Goal: Navigation & Orientation: Find specific page/section

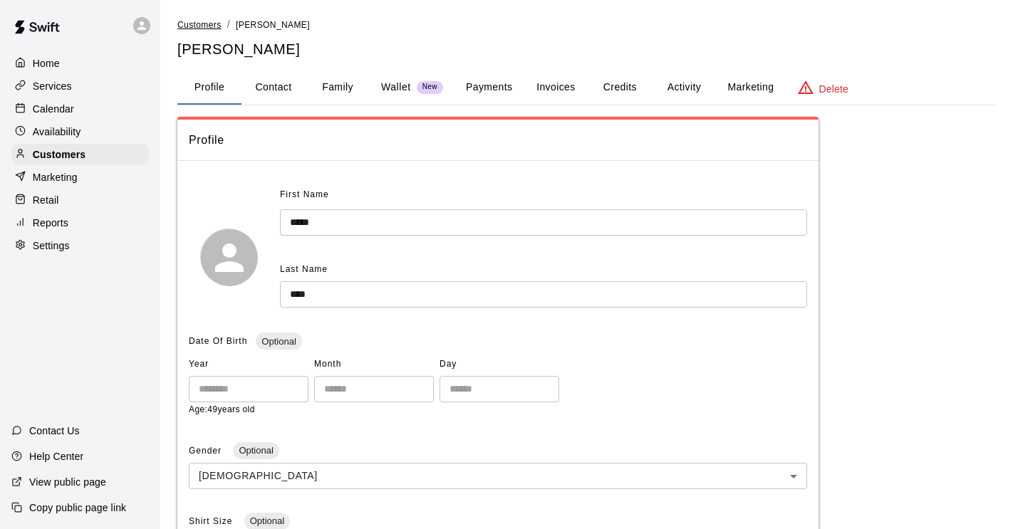
click at [206, 25] on span "Customers" at bounding box center [199, 25] width 44 height 10
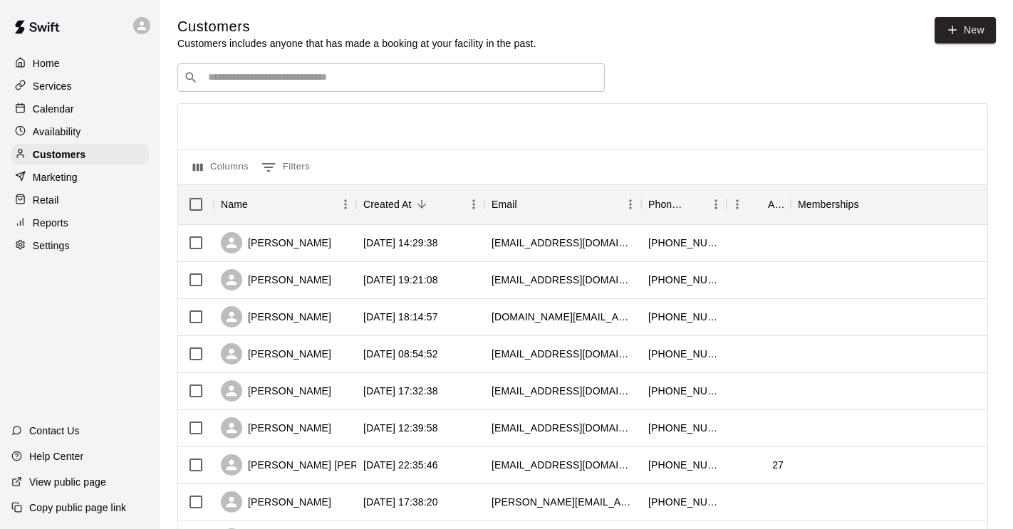
click at [313, 73] on input "Search customers by name or email" at bounding box center [401, 78] width 395 height 14
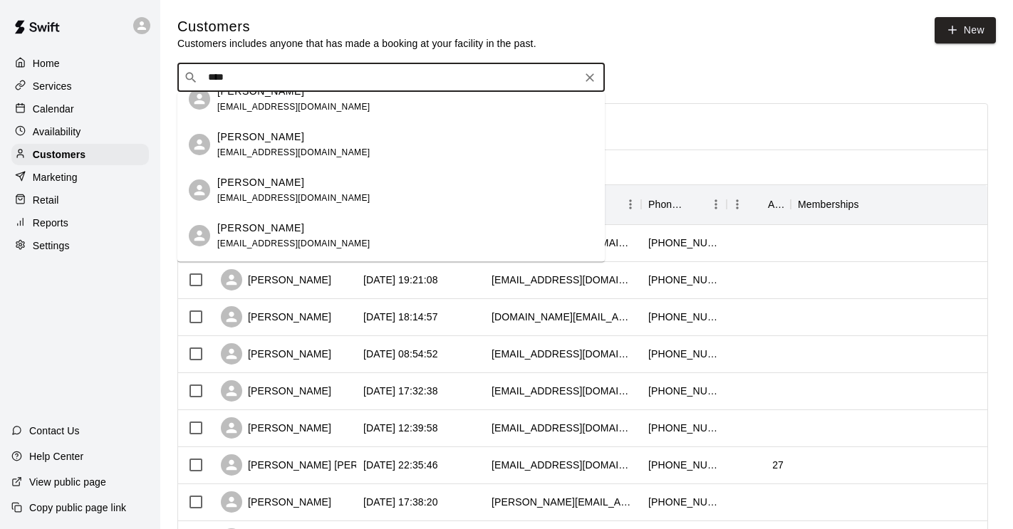
scroll to position [241, 0]
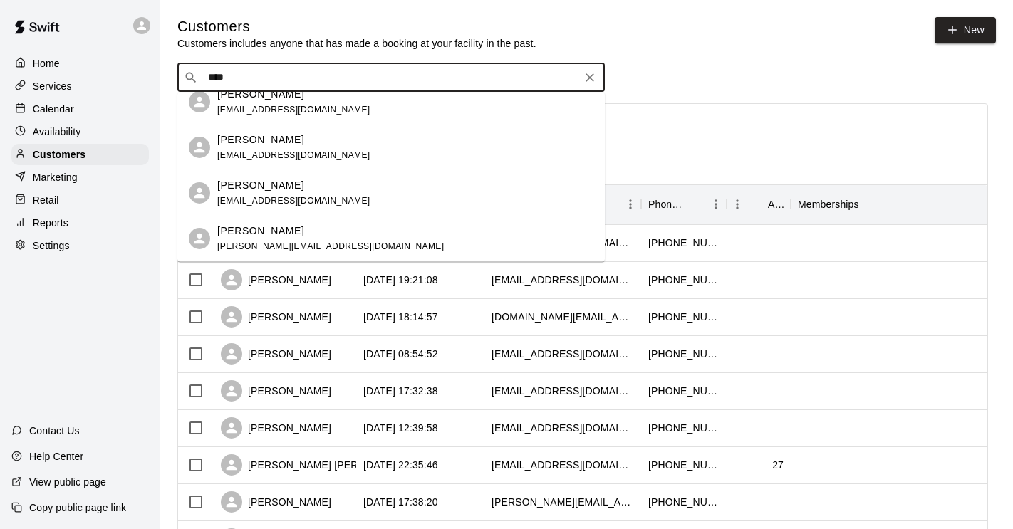
type input "****"
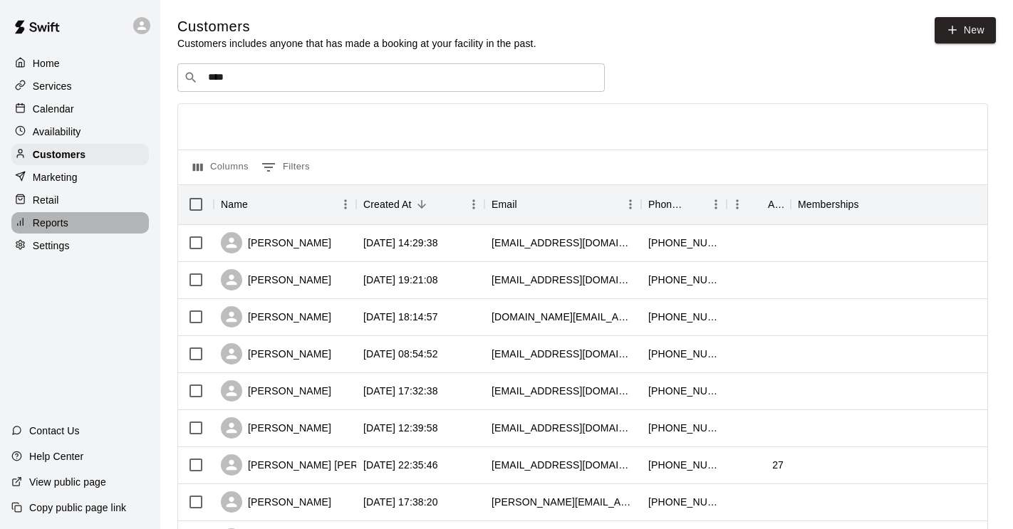
click at [71, 224] on div "Reports" at bounding box center [79, 222] width 137 height 21
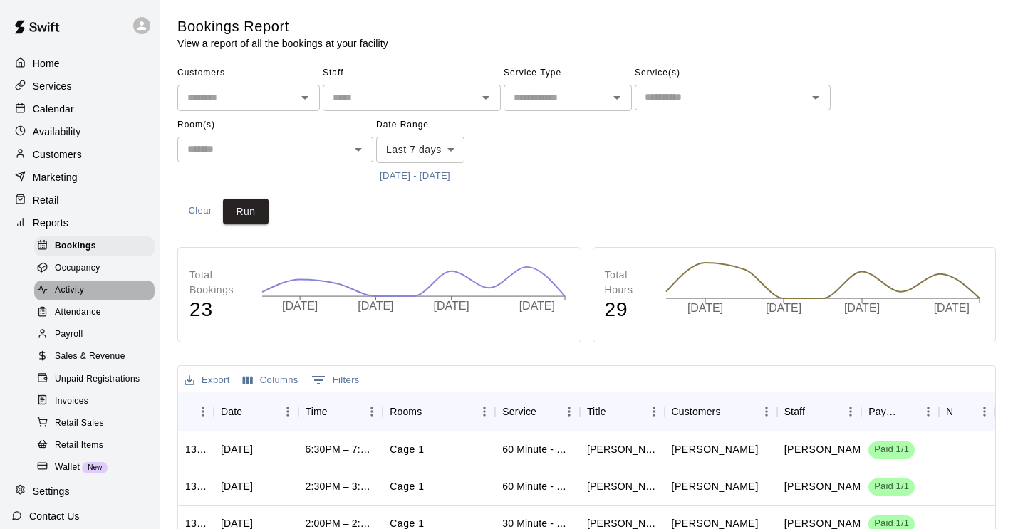
click at [85, 282] on div "Activity" at bounding box center [94, 291] width 120 height 20
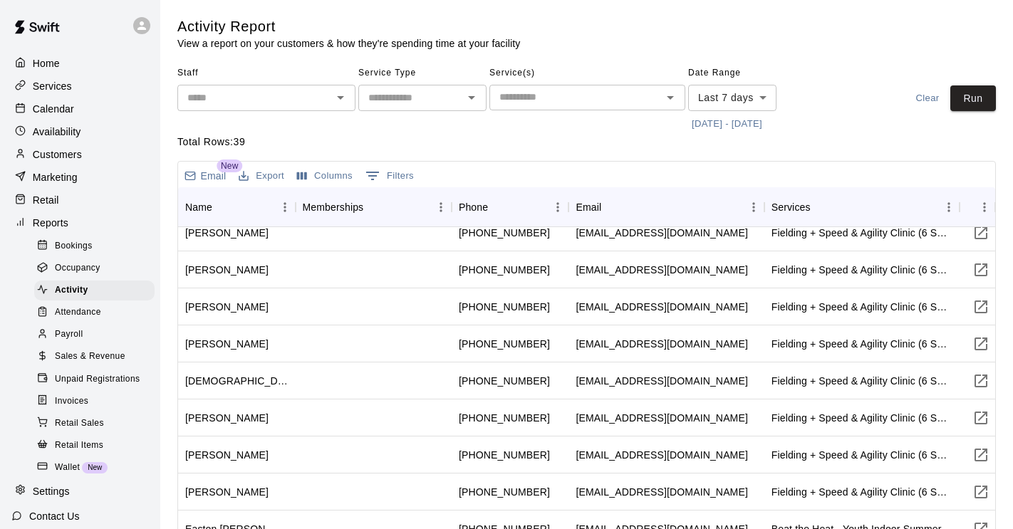
scroll to position [496, 0]
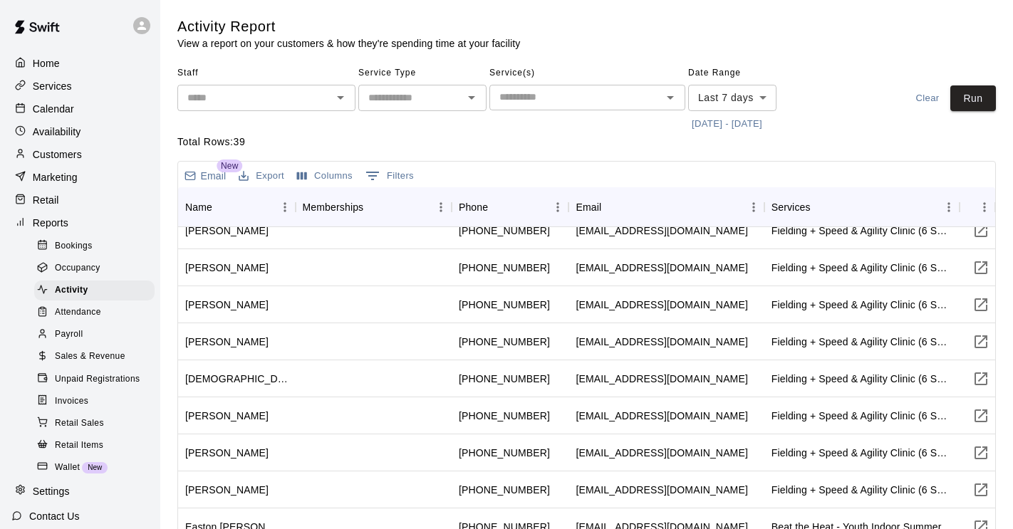
click at [77, 246] on span "Bookings" at bounding box center [74, 246] width 38 height 14
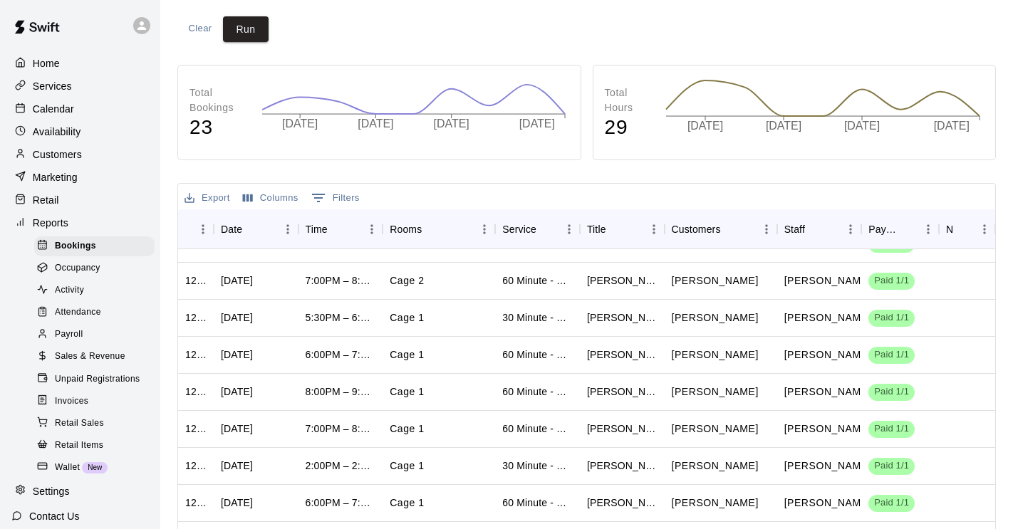
scroll to position [457, 0]
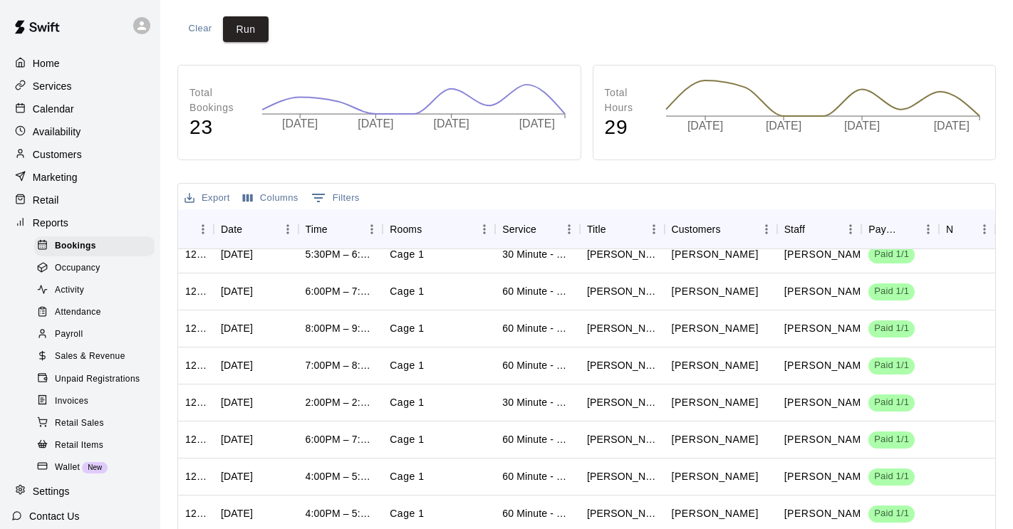
click at [64, 156] on p "Customers" at bounding box center [57, 154] width 49 height 14
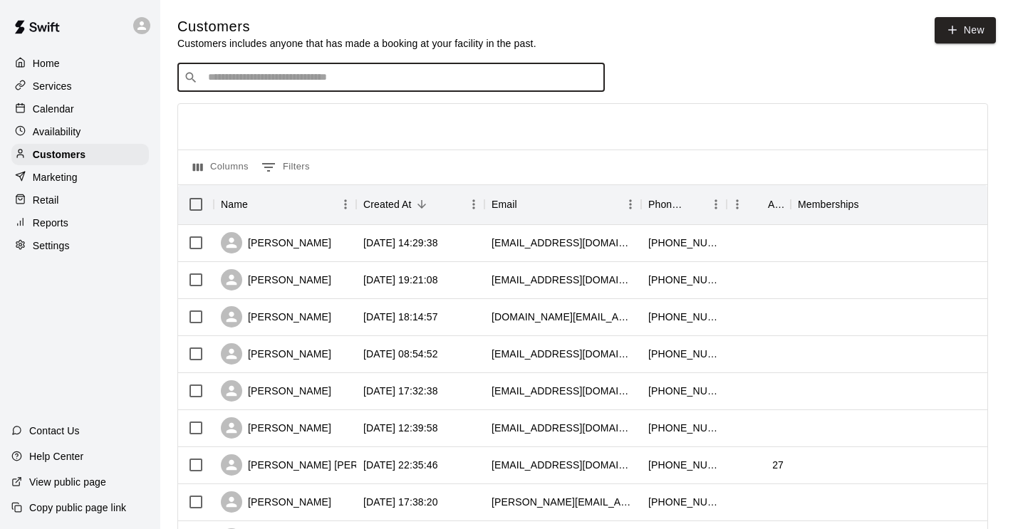
click at [222, 80] on input "Search customers by name or email" at bounding box center [401, 78] width 395 height 14
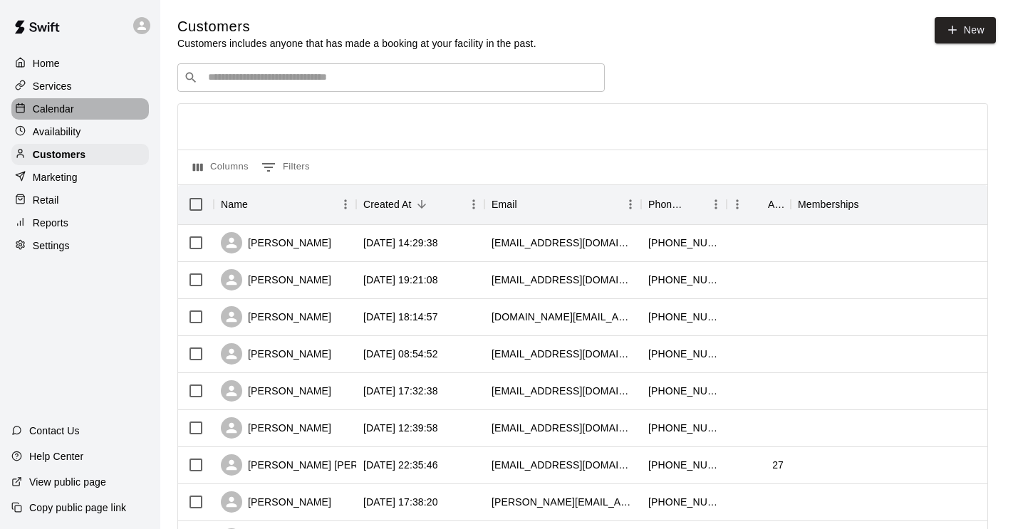
click at [66, 114] on p "Calendar" at bounding box center [53, 109] width 41 height 14
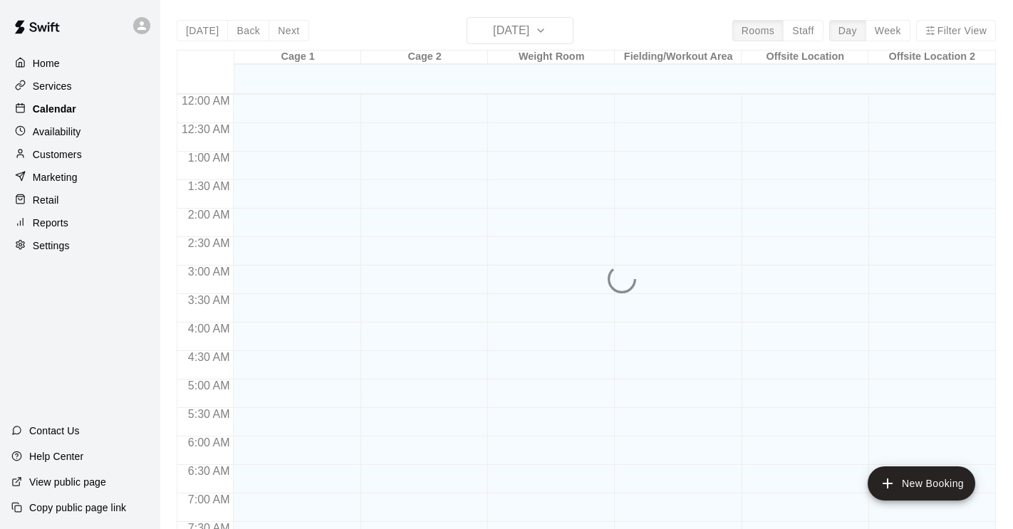
scroll to position [875, 0]
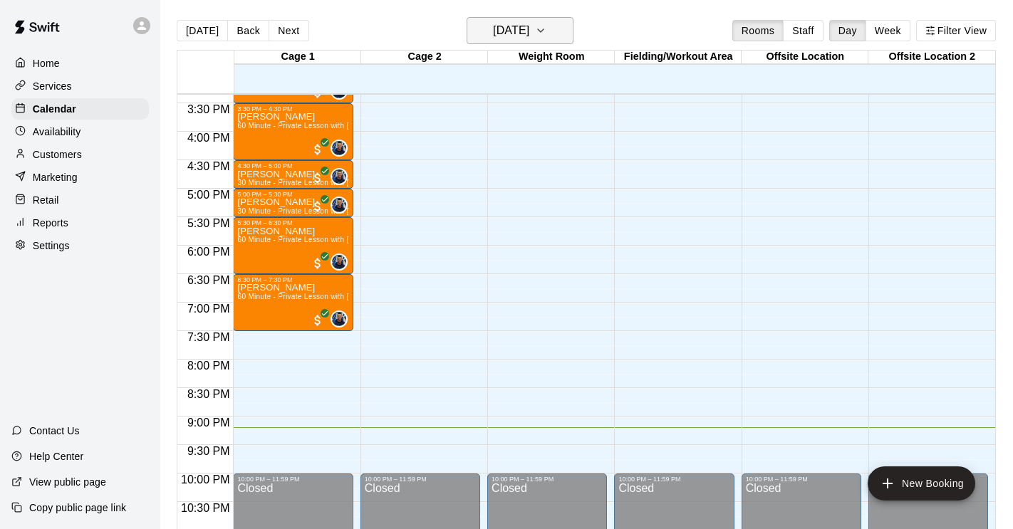
click at [546, 25] on icon "button" at bounding box center [540, 30] width 11 height 17
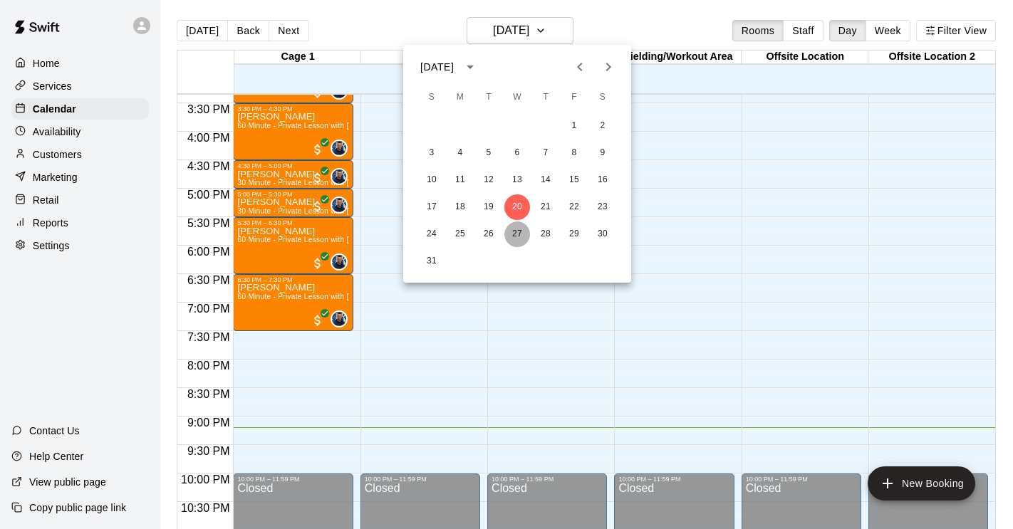
click at [520, 231] on button "27" at bounding box center [517, 235] width 26 height 26
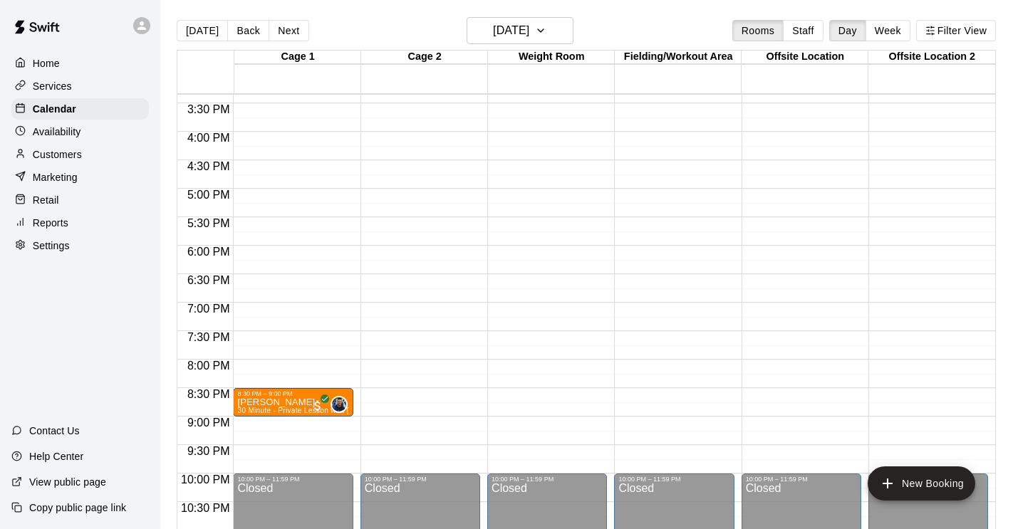
click at [63, 157] on p "Customers" at bounding box center [57, 154] width 49 height 14
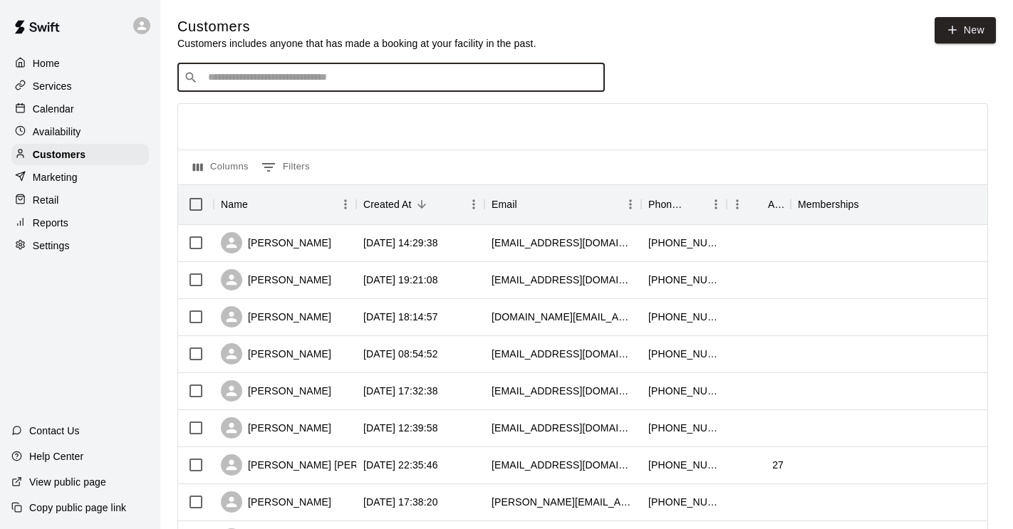
click at [229, 83] on input "Search customers by name or email" at bounding box center [401, 78] width 395 height 14
type input "*********"
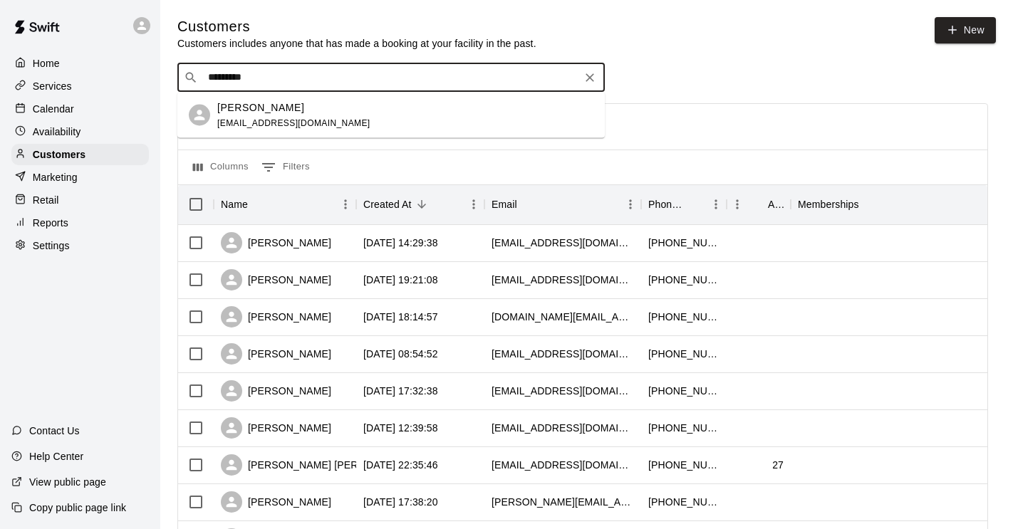
click at [239, 116] on div "[PERSON_NAME] [EMAIL_ADDRESS][DOMAIN_NAME]" at bounding box center [293, 115] width 153 height 31
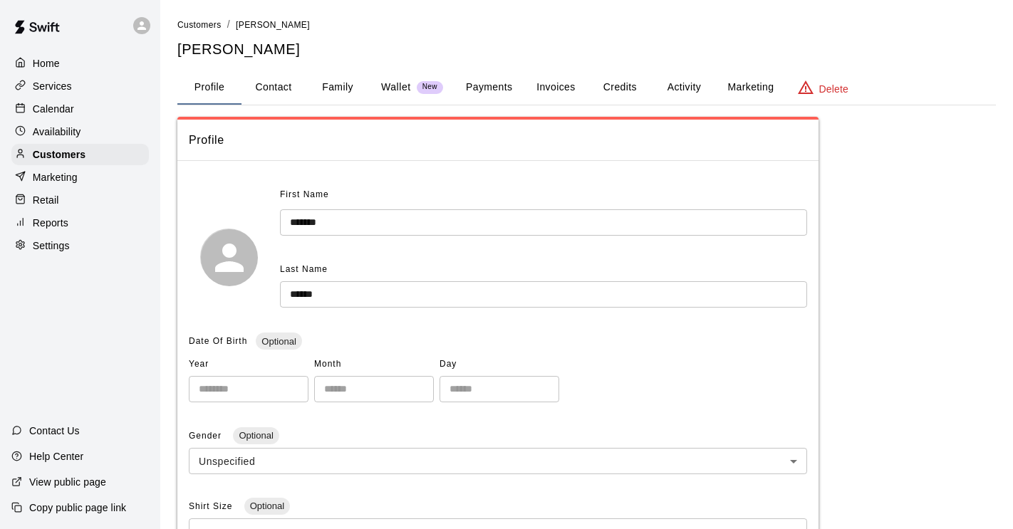
click at [678, 90] on button "Activity" at bounding box center [684, 88] width 64 height 34
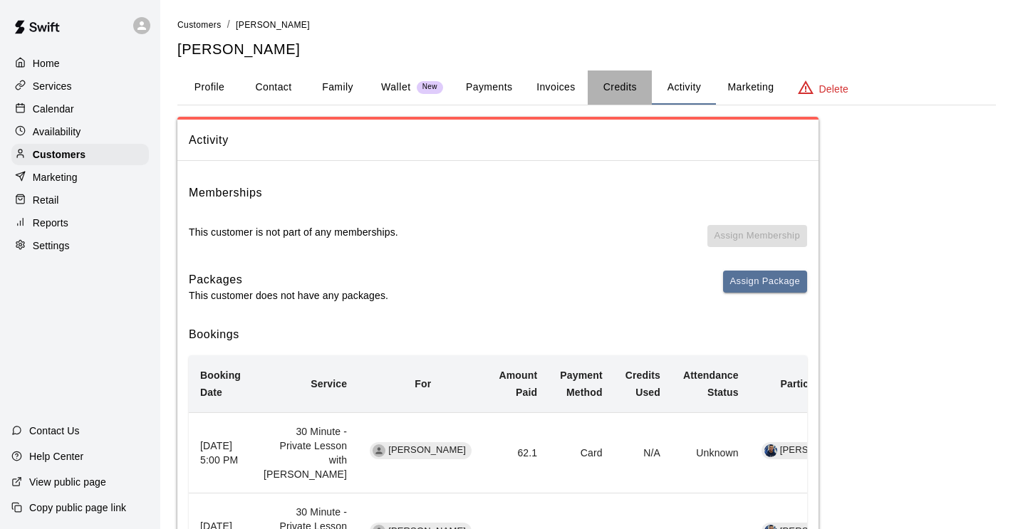
click at [620, 86] on button "Credits" at bounding box center [620, 88] width 64 height 34
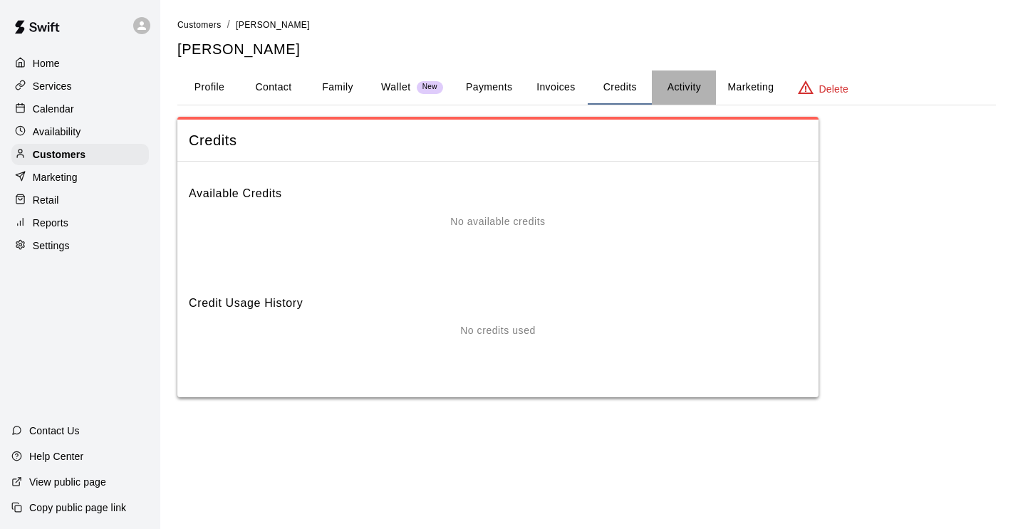
click at [685, 88] on button "Activity" at bounding box center [684, 88] width 64 height 34
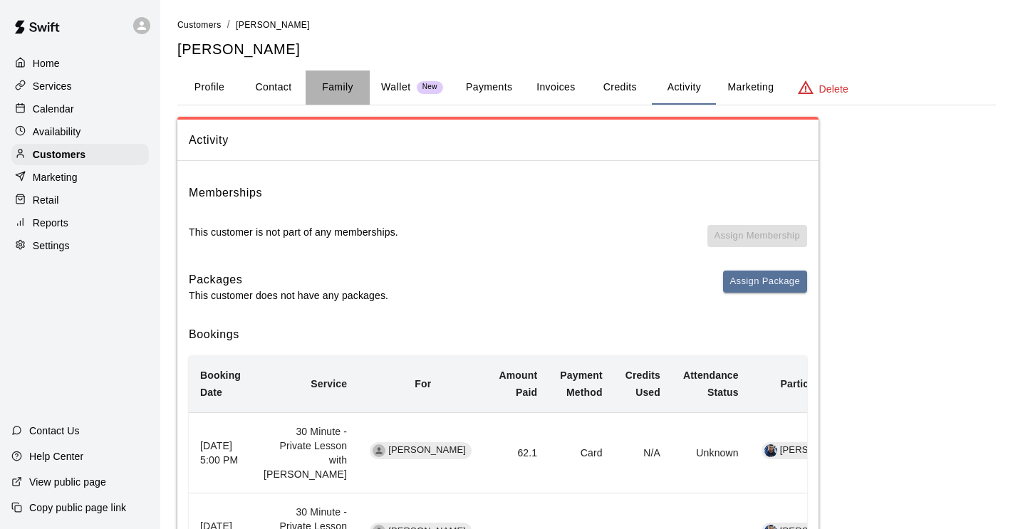
click at [345, 83] on button "Family" at bounding box center [338, 88] width 64 height 34
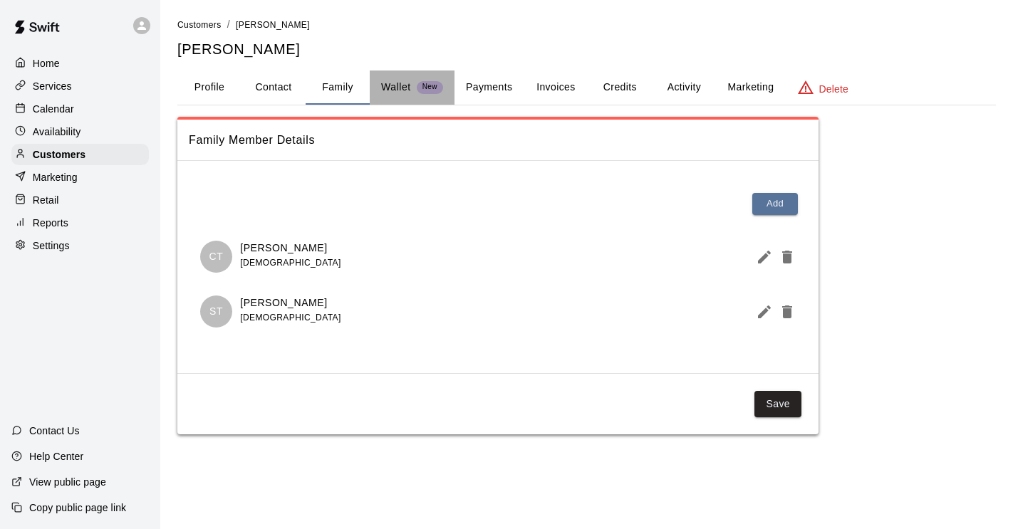
click at [396, 82] on p "Wallet" at bounding box center [396, 87] width 30 height 15
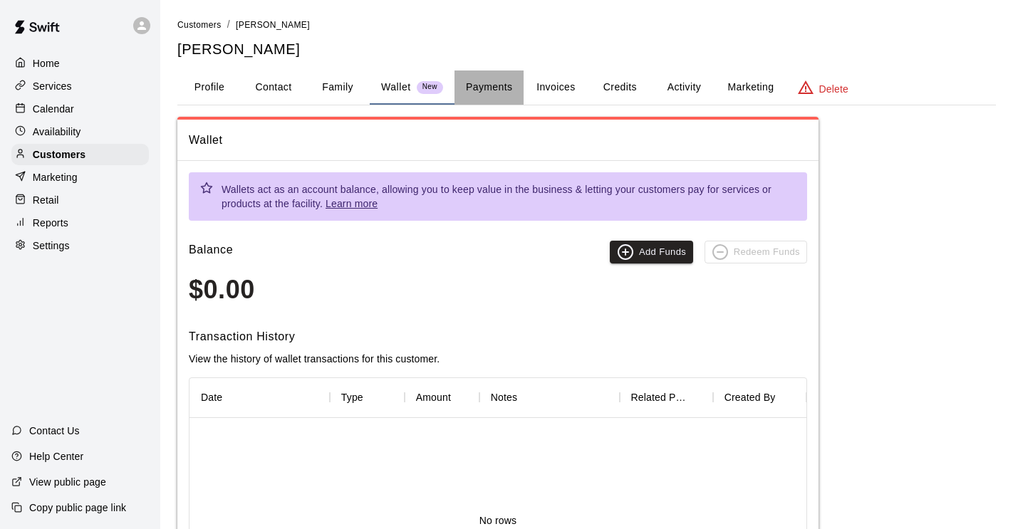
click at [485, 85] on button "Payments" at bounding box center [488, 88] width 69 height 34
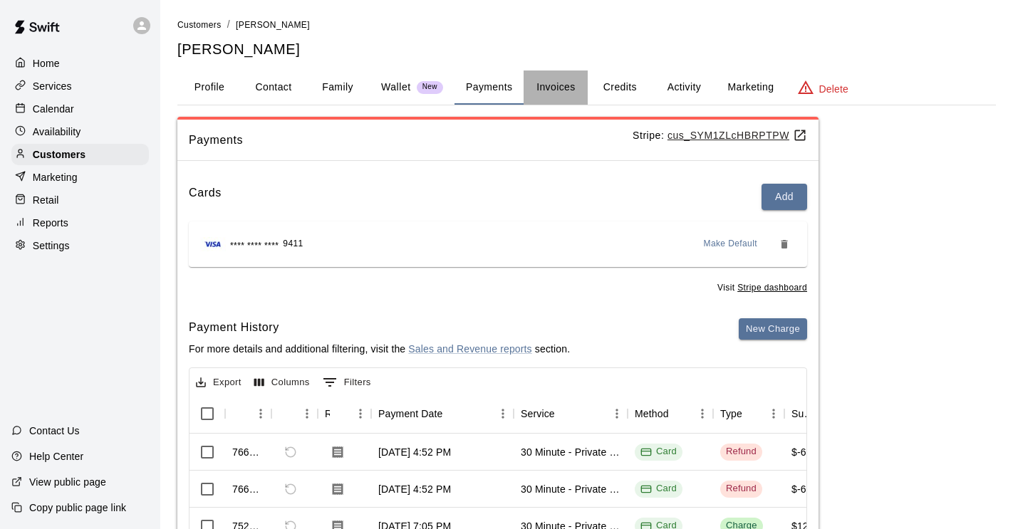
click at [562, 90] on button "Invoices" at bounding box center [556, 88] width 64 height 34
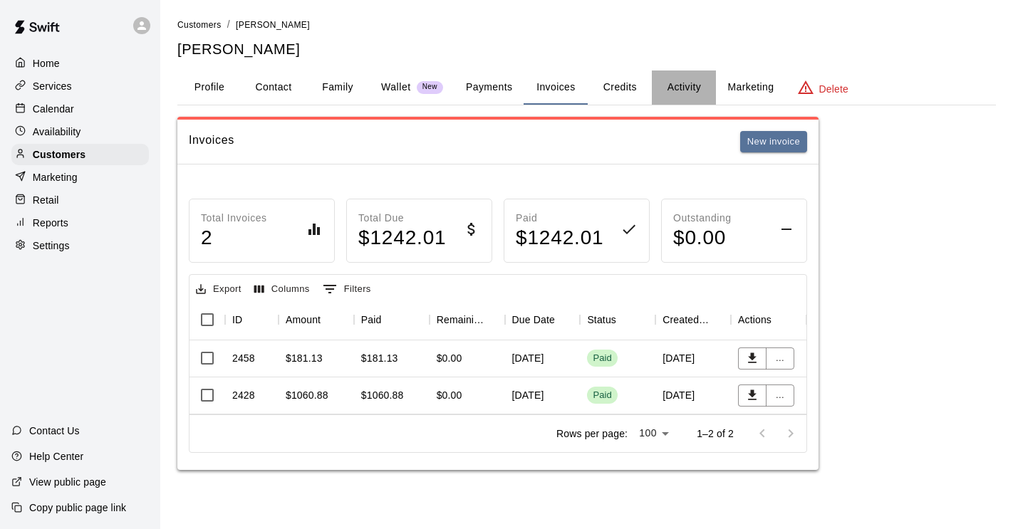
click at [653, 91] on button "Activity" at bounding box center [684, 88] width 64 height 34
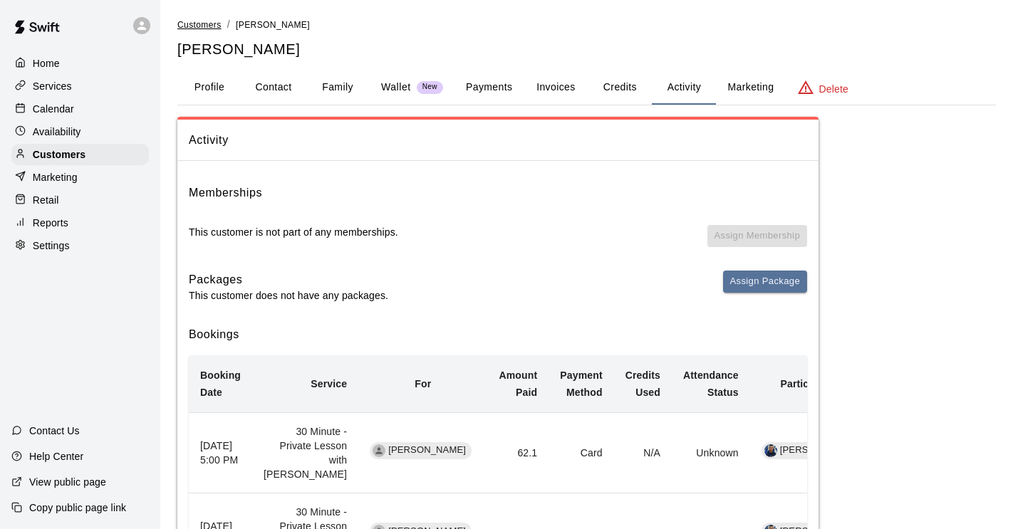
click at [194, 23] on span "Customers" at bounding box center [199, 25] width 44 height 10
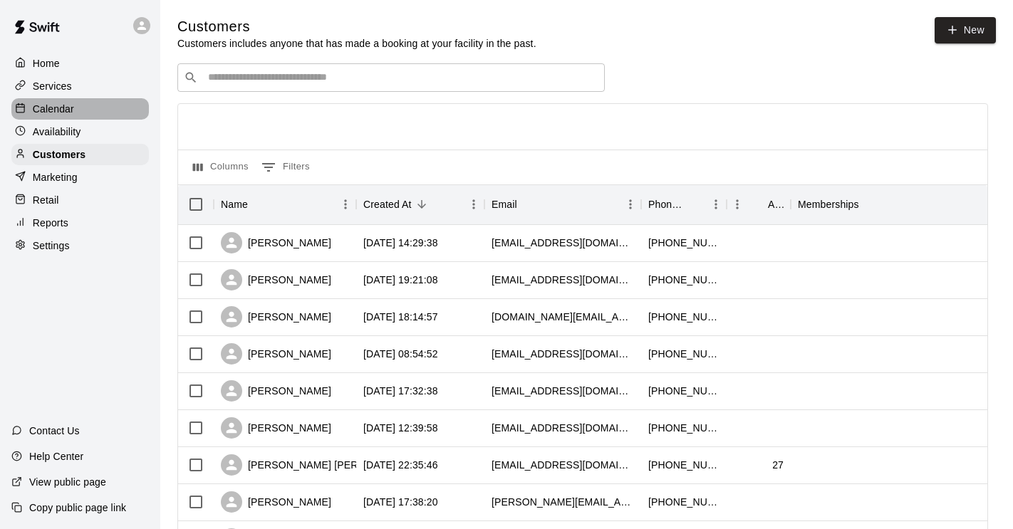
click at [64, 103] on p "Calendar" at bounding box center [53, 109] width 41 height 14
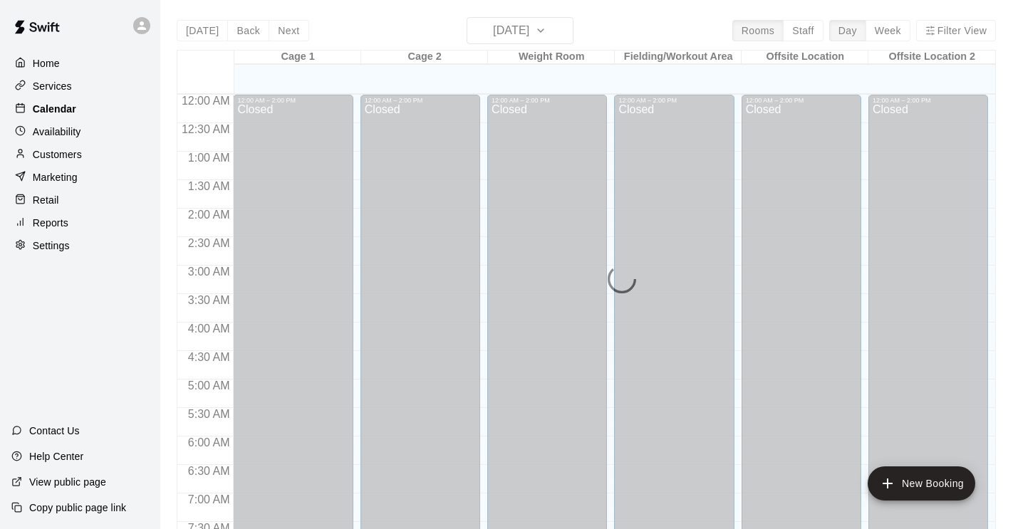
scroll to position [875, 0]
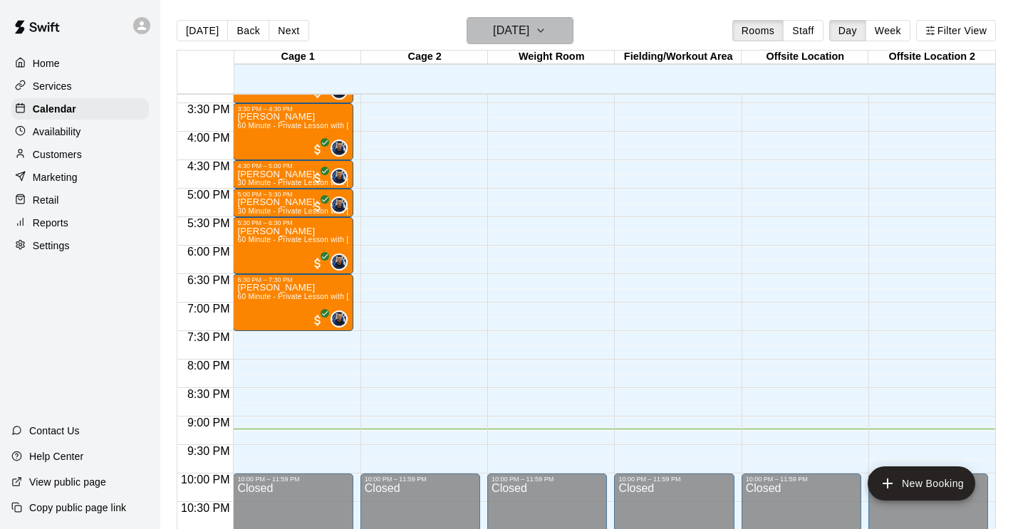
click at [546, 27] on icon "button" at bounding box center [540, 30] width 11 height 17
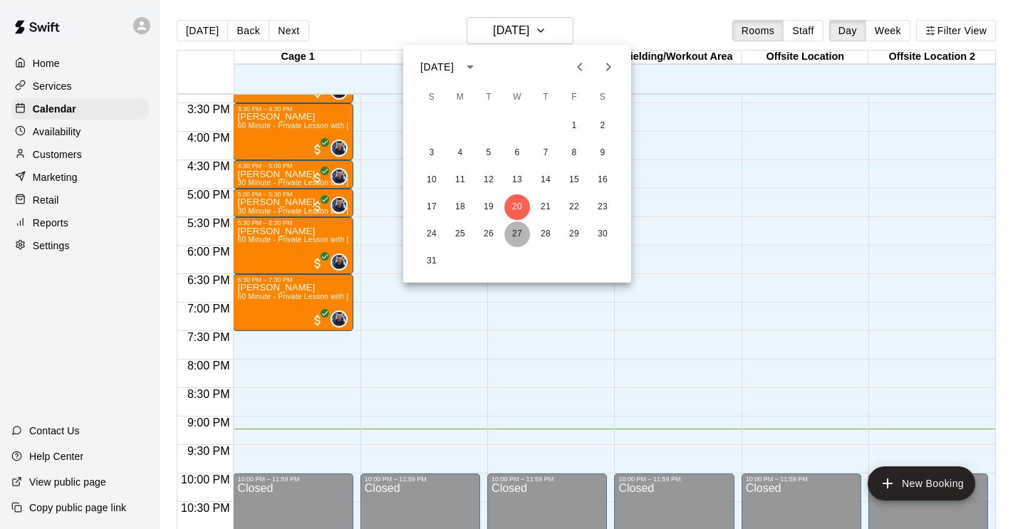
click at [514, 229] on button "27" at bounding box center [517, 235] width 26 height 26
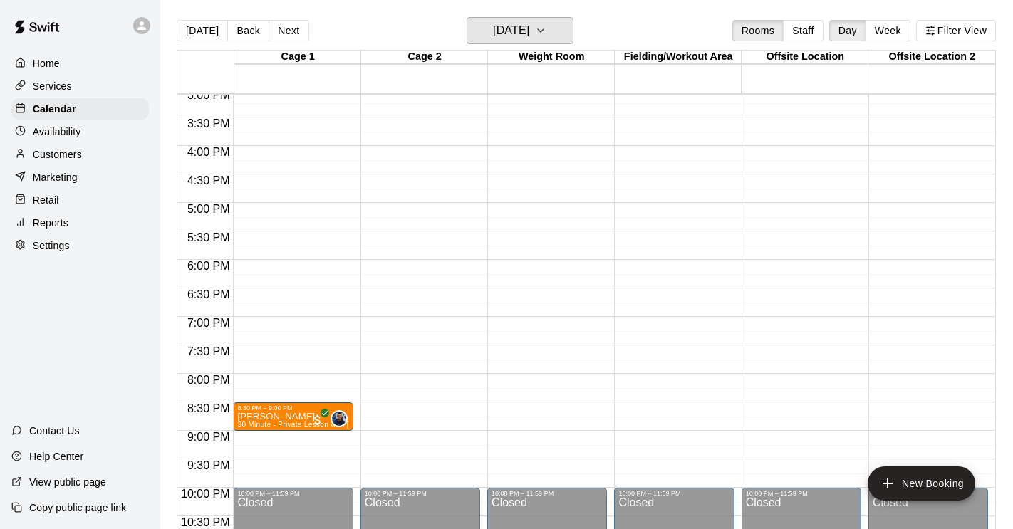
scroll to position [917, 0]
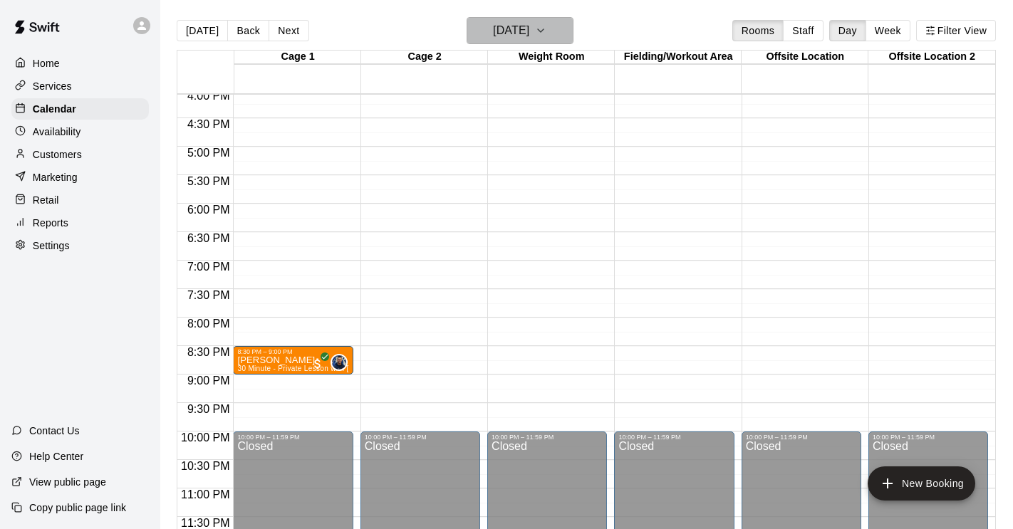
click at [546, 26] on icon "button" at bounding box center [540, 30] width 11 height 17
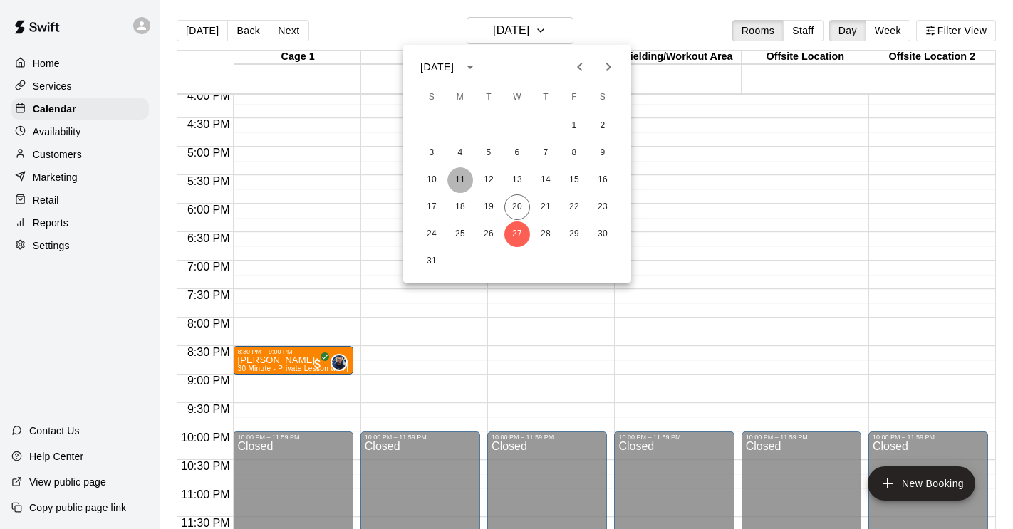
click at [457, 177] on button "11" at bounding box center [460, 180] width 26 height 26
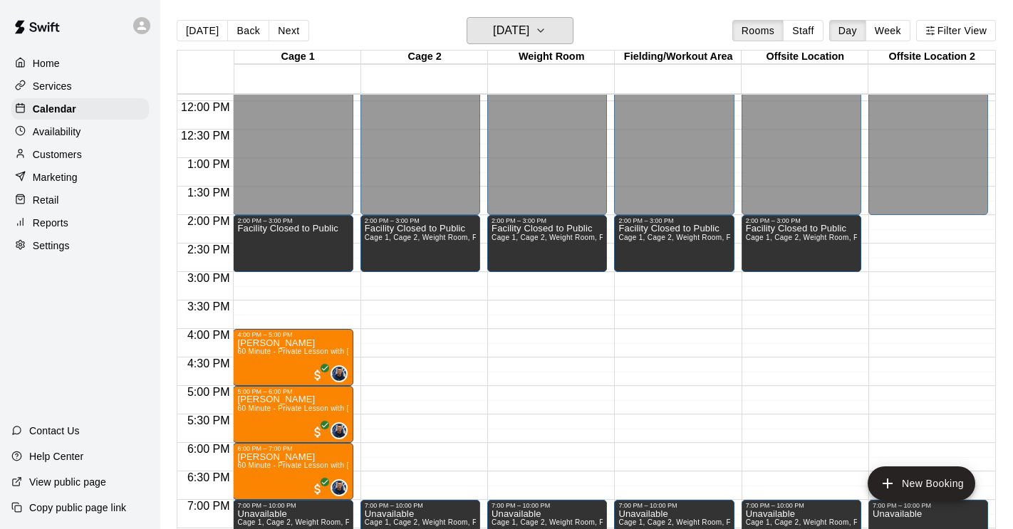
scroll to position [673, 0]
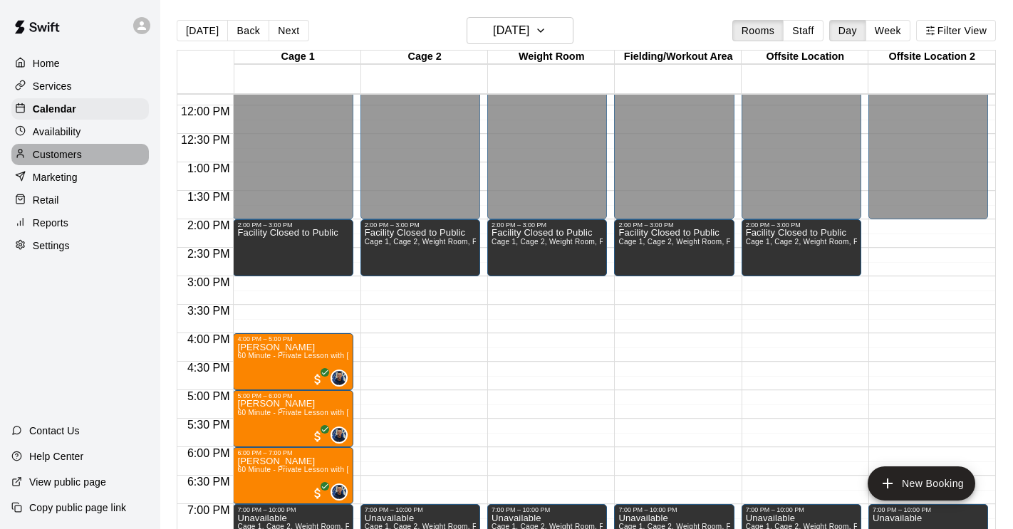
click at [84, 149] on div "Customers" at bounding box center [79, 154] width 137 height 21
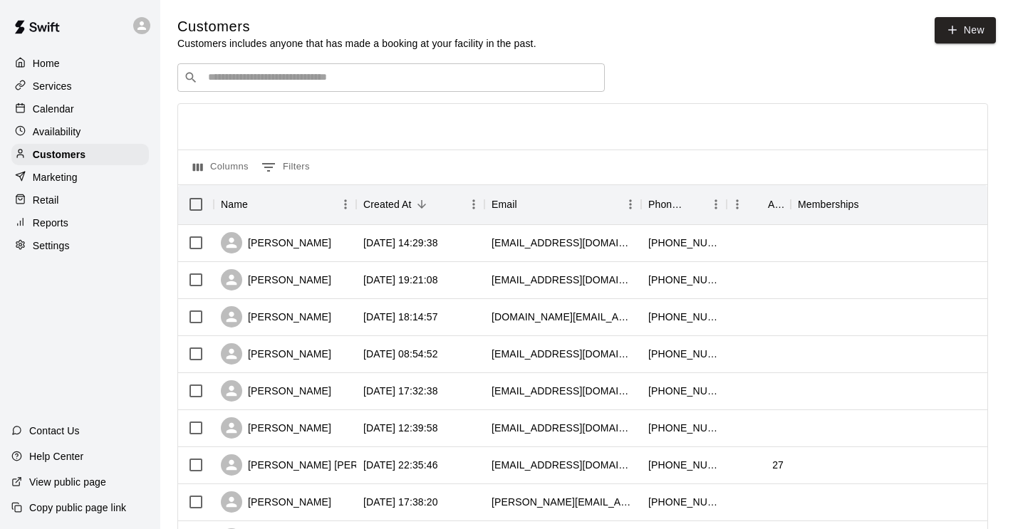
click at [279, 83] on input "Search customers by name or email" at bounding box center [401, 78] width 395 height 14
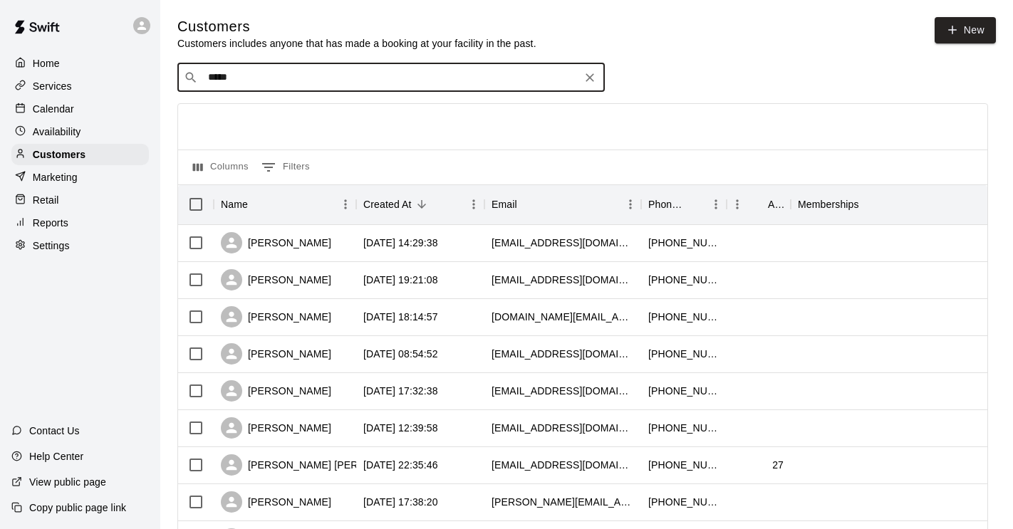
type input "******"
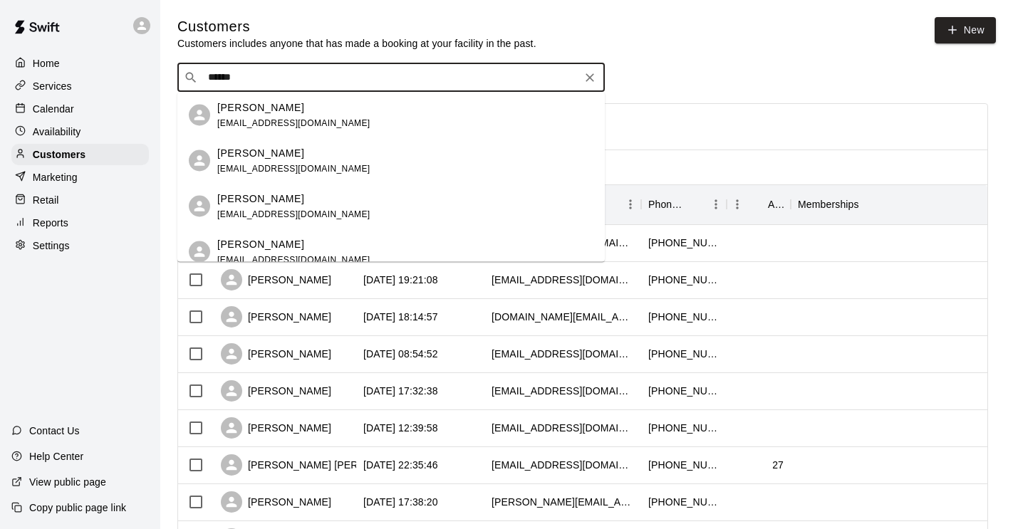
click at [291, 118] on span "[EMAIL_ADDRESS][DOMAIN_NAME]" at bounding box center [293, 123] width 153 height 10
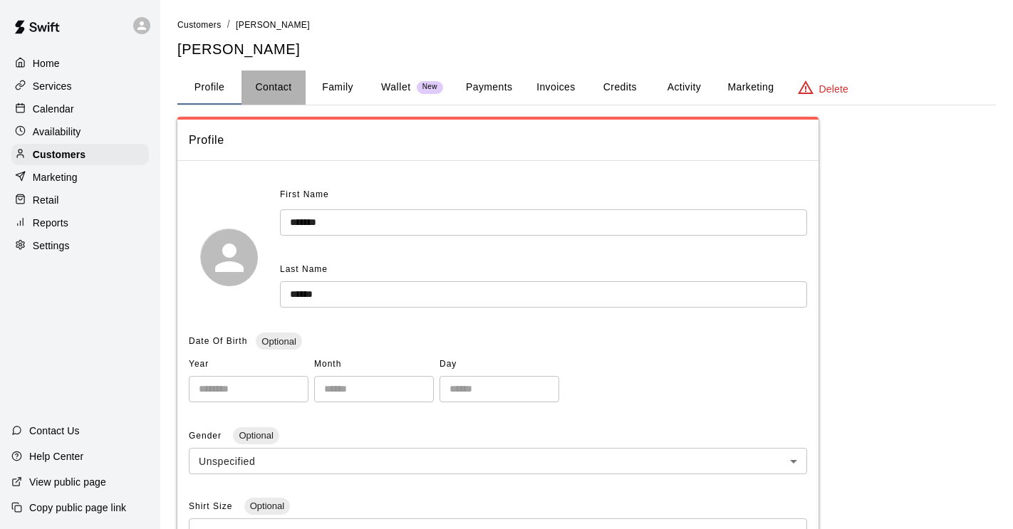
click at [288, 85] on button "Contact" at bounding box center [273, 88] width 64 height 34
select select "**"
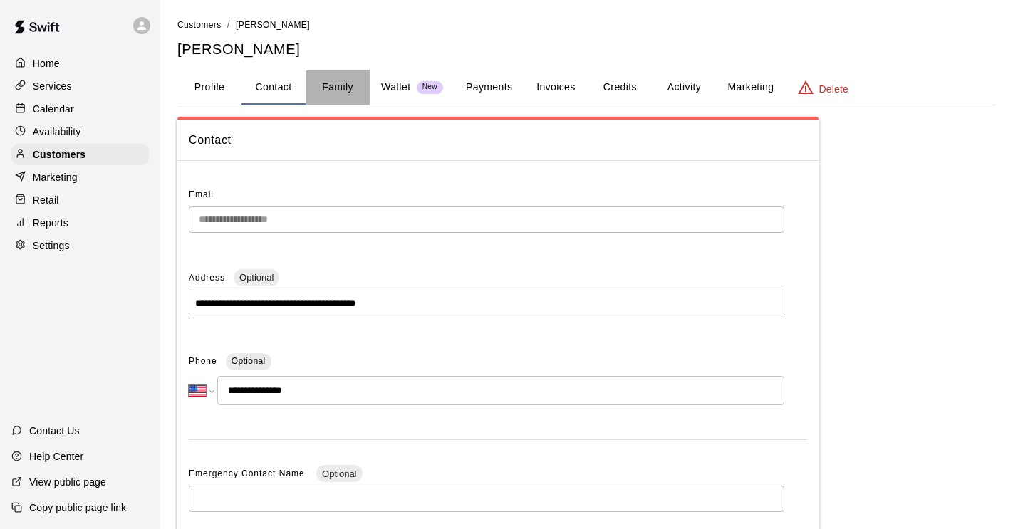
click at [320, 87] on button "Family" at bounding box center [338, 88] width 64 height 34
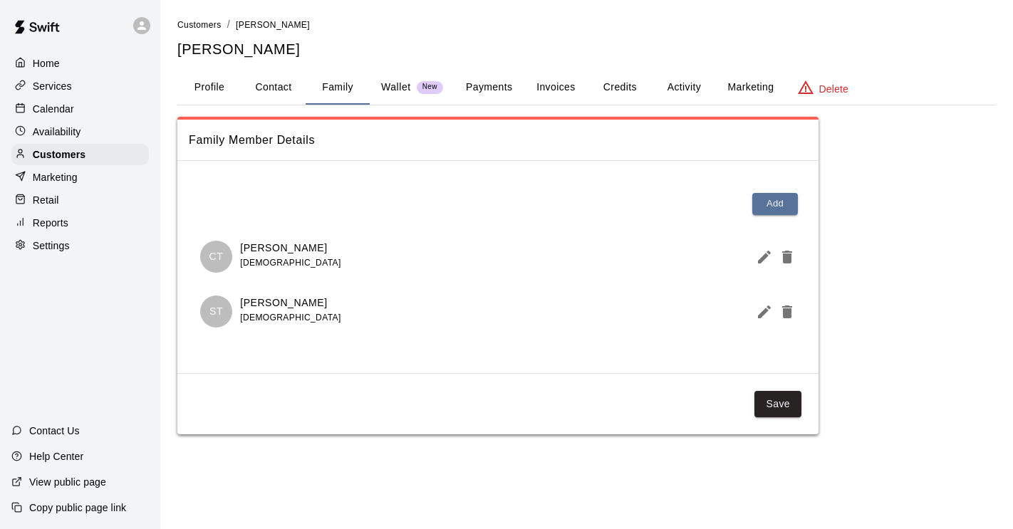
click at [545, 88] on button "Invoices" at bounding box center [556, 88] width 64 height 34
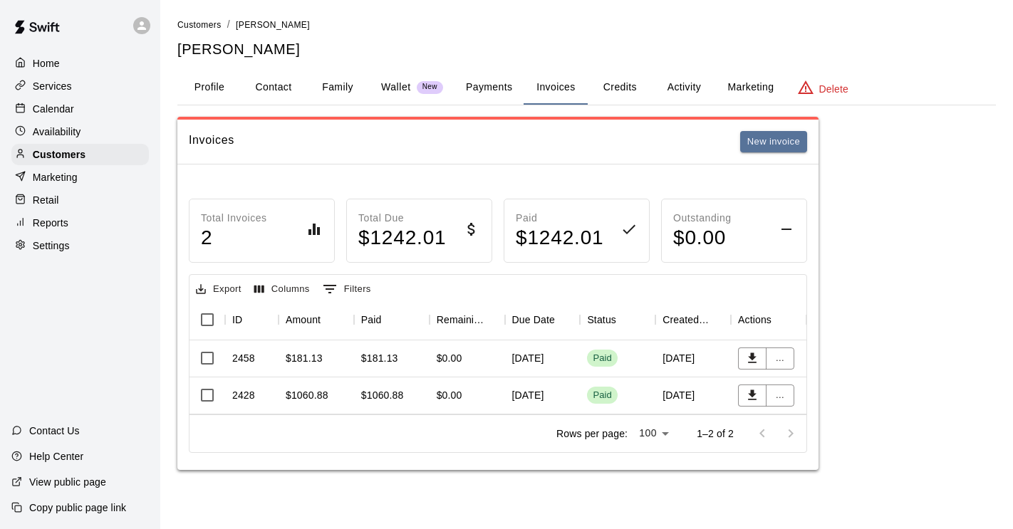
click at [624, 85] on button "Credits" at bounding box center [620, 88] width 64 height 34
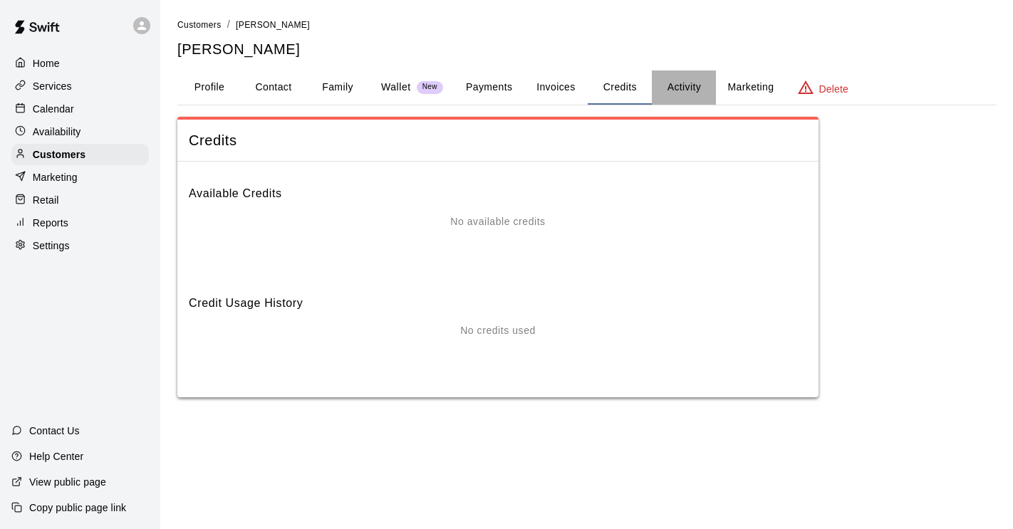
click at [687, 88] on button "Activity" at bounding box center [684, 88] width 64 height 34
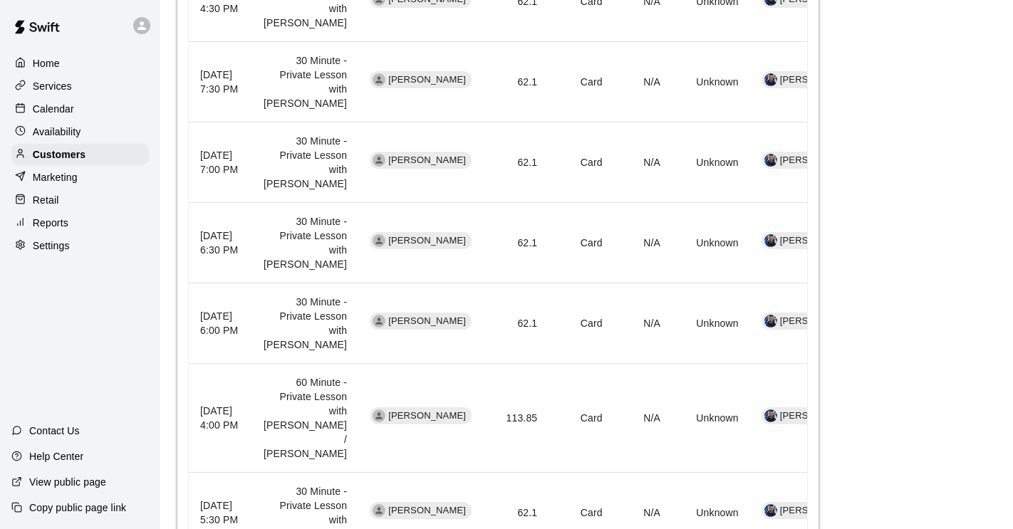
scroll to position [535, 0]
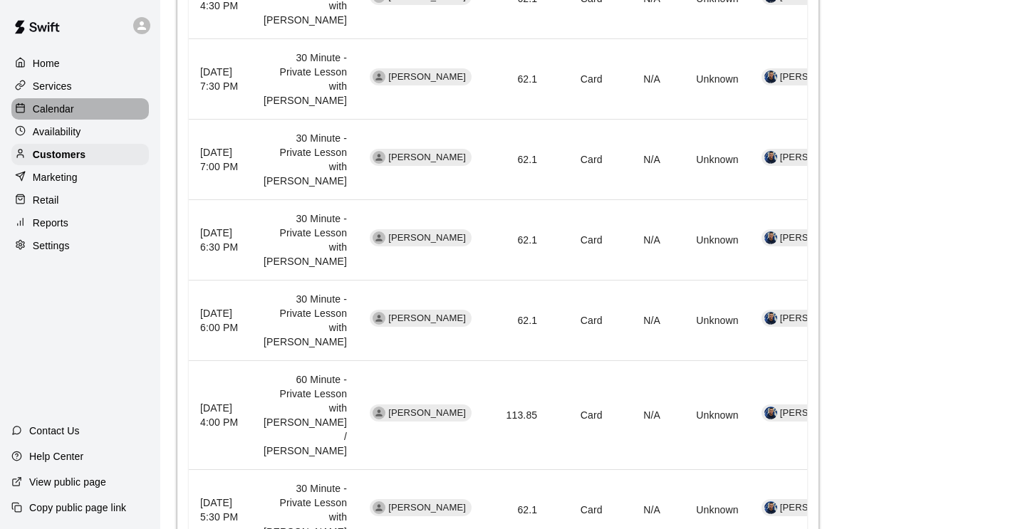
click at [57, 109] on p "Calendar" at bounding box center [53, 109] width 41 height 14
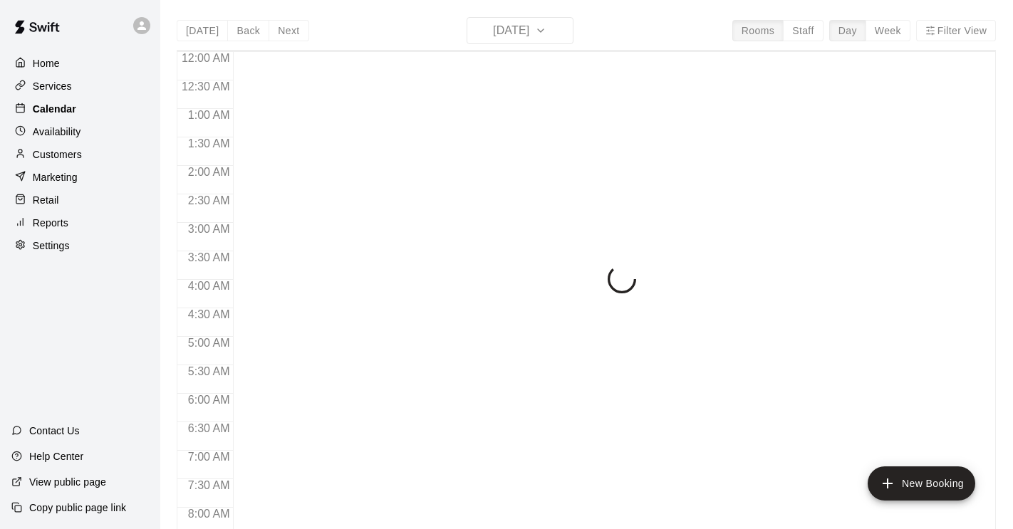
scroll to position [875, 0]
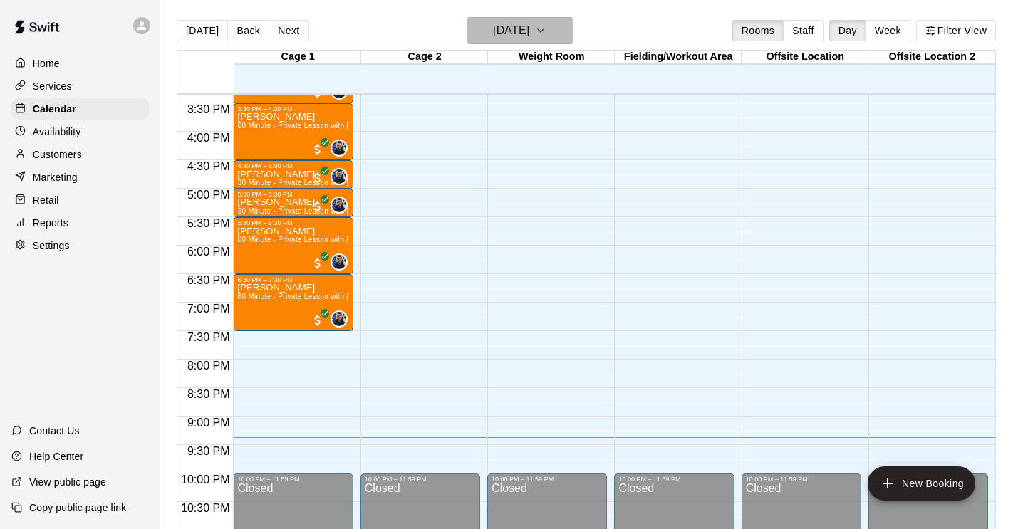
click at [529, 31] on h6 "[DATE]" at bounding box center [511, 31] width 36 height 20
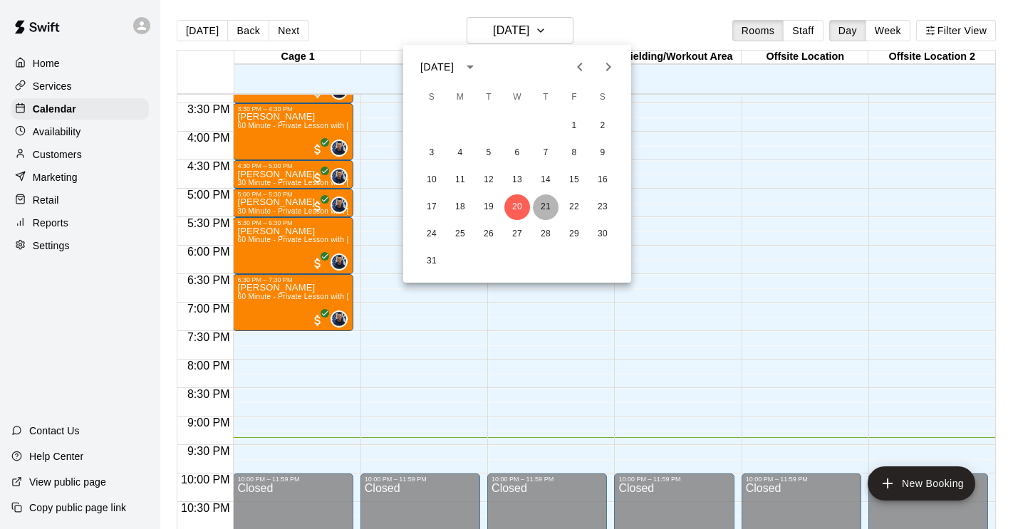
click at [544, 202] on button "21" at bounding box center [546, 207] width 26 height 26
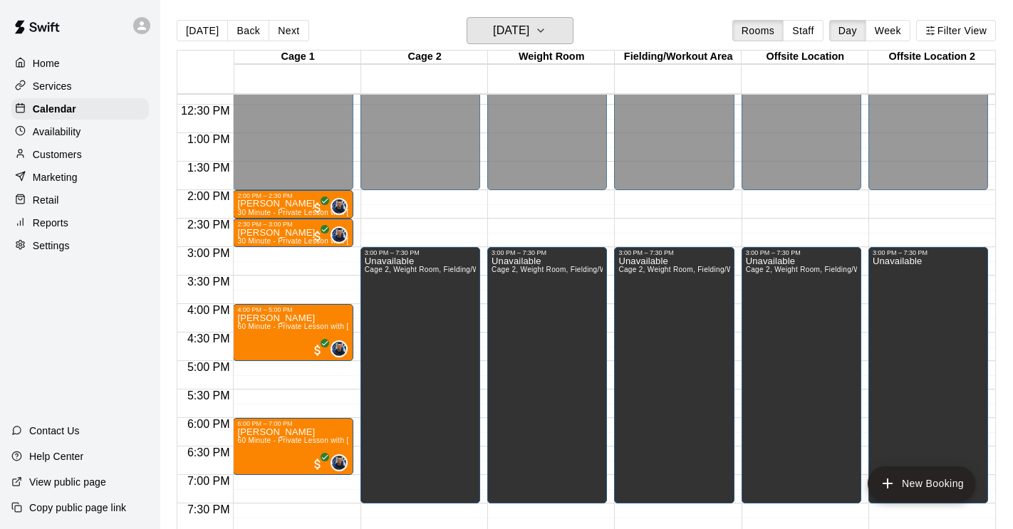
scroll to position [692, 0]
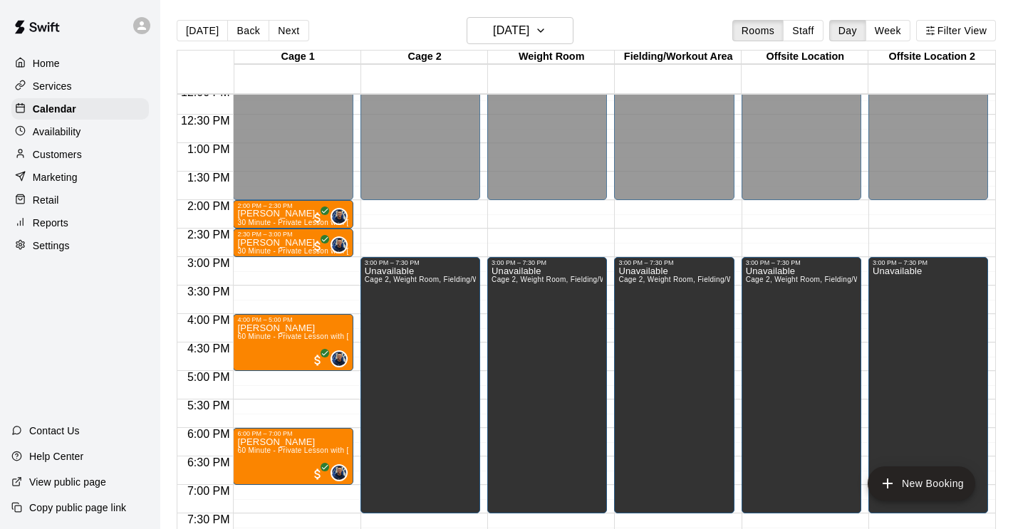
click at [645, 213] on div "12:00 AM – 2:00 PM Closed 3:00 PM – 7:30 PM Unavailable Cage 2, Weight Room, Fi…" at bounding box center [674, 86] width 120 height 1368
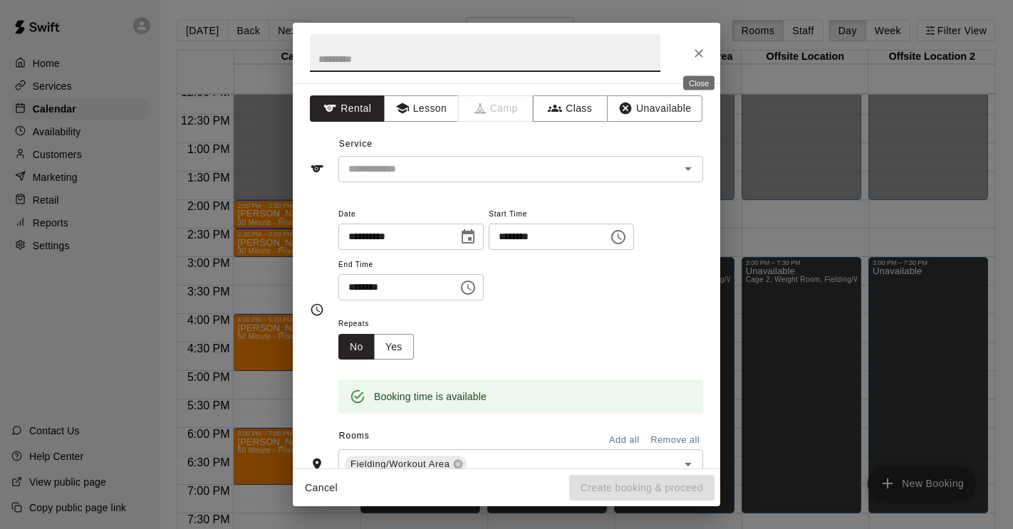
click at [703, 50] on icon "Close" at bounding box center [699, 53] width 14 height 14
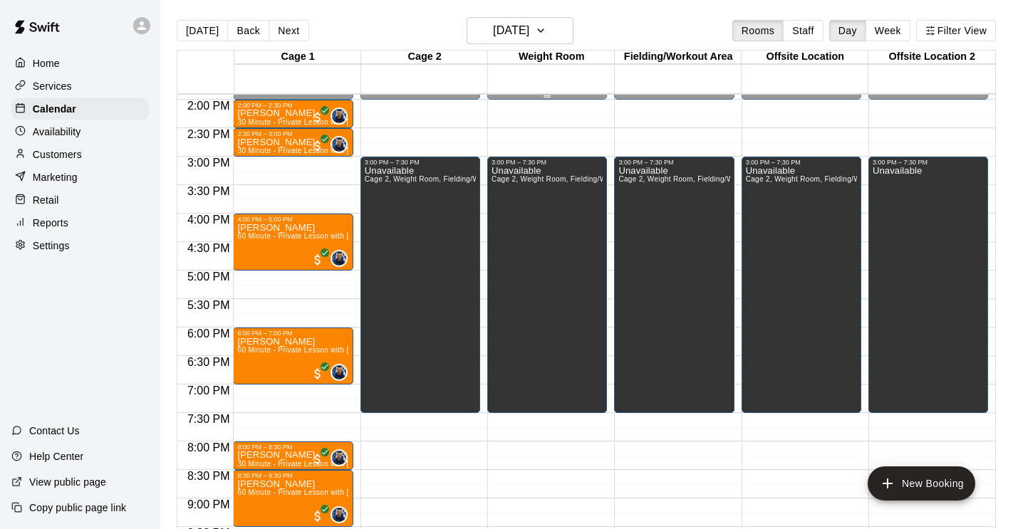
scroll to position [801, 0]
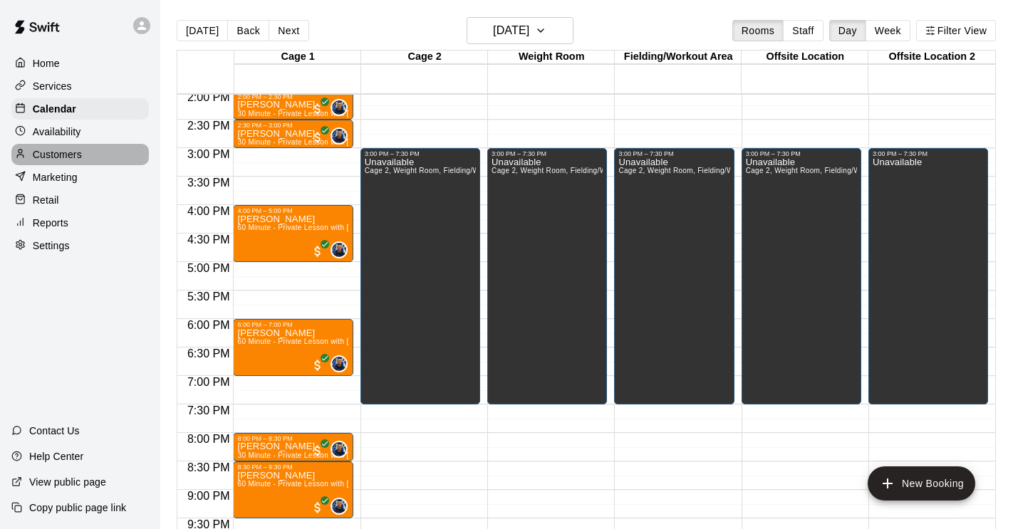
click at [72, 160] on p "Customers" at bounding box center [57, 154] width 49 height 14
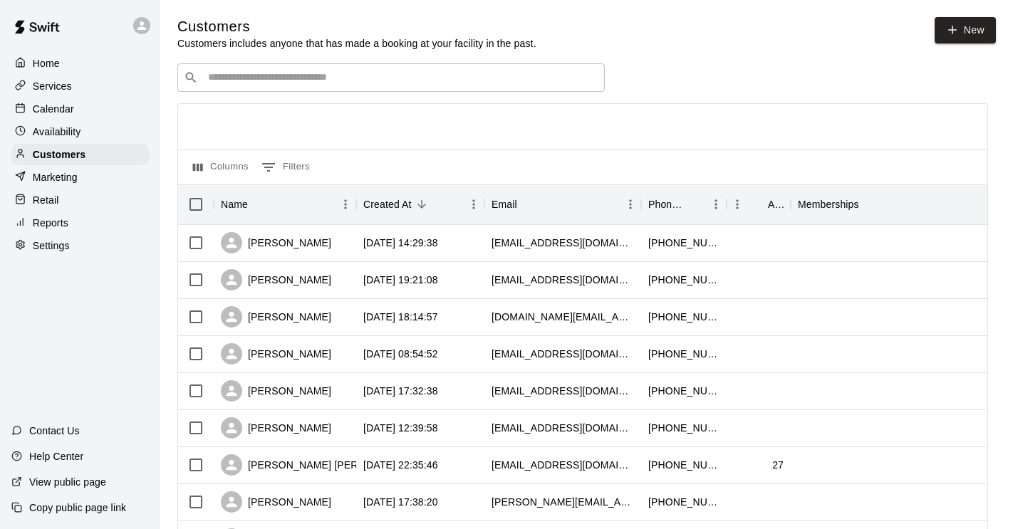
click at [293, 75] on input "Search customers by name or email" at bounding box center [401, 78] width 395 height 14
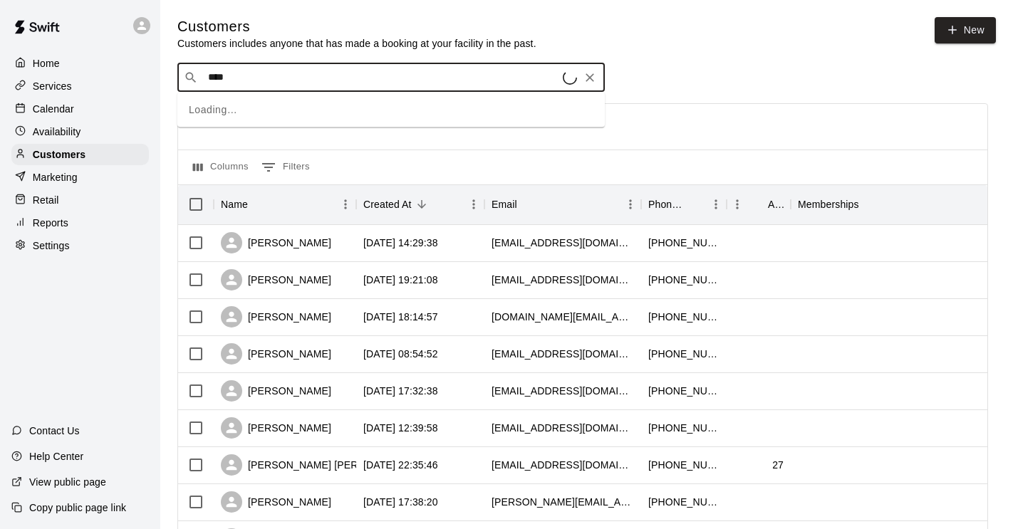
type input "*****"
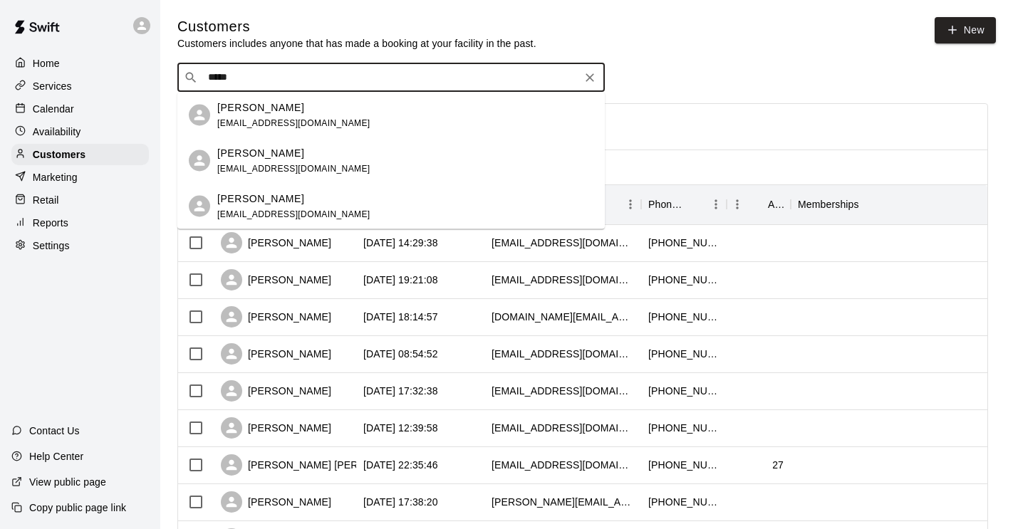
click at [306, 125] on span "[EMAIL_ADDRESS][DOMAIN_NAME]" at bounding box center [293, 123] width 153 height 10
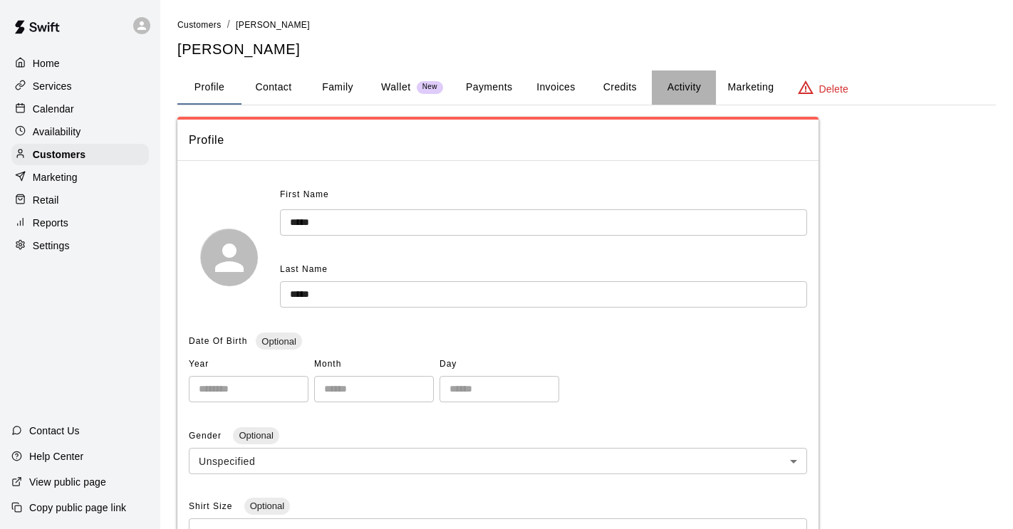
click at [671, 84] on button "Activity" at bounding box center [684, 88] width 64 height 34
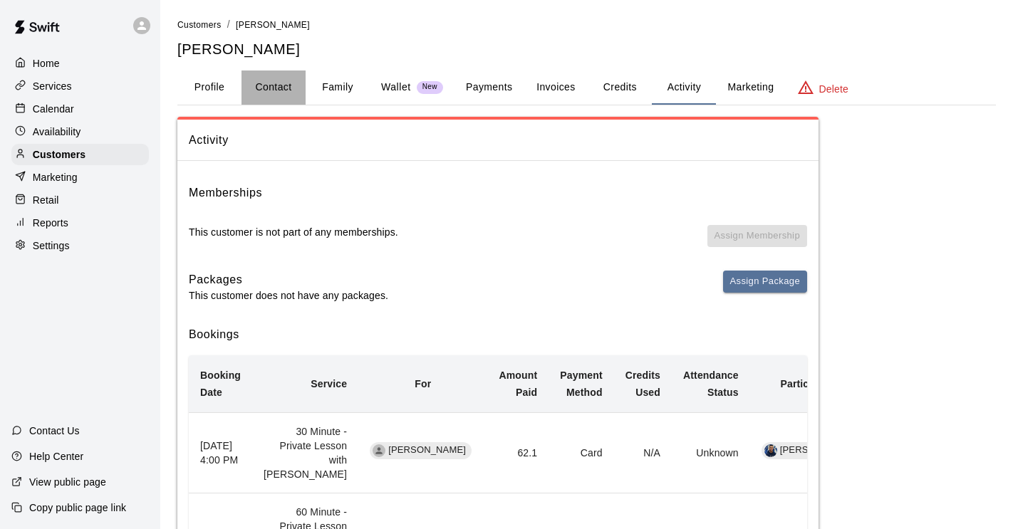
click at [274, 93] on button "Contact" at bounding box center [273, 88] width 64 height 34
select select "**"
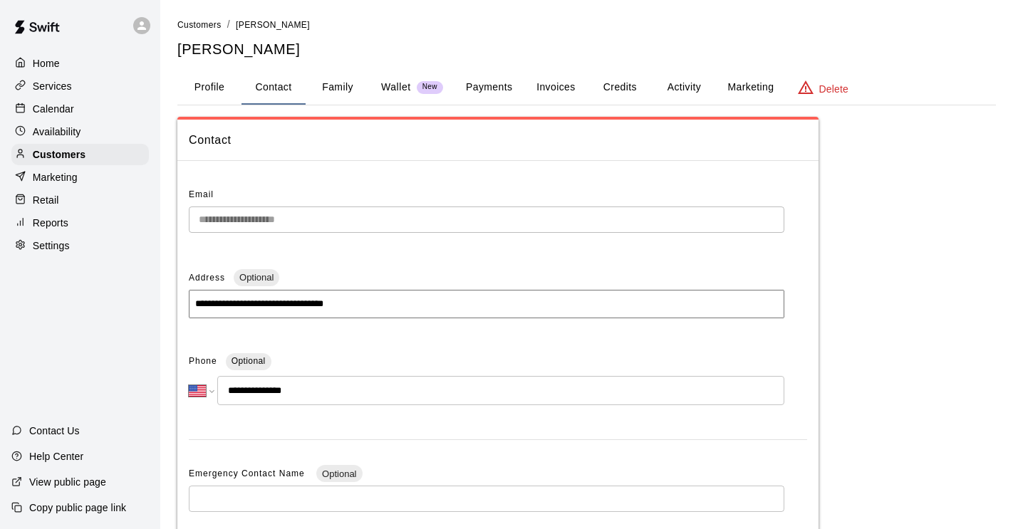
click at [184, 224] on div "**********" at bounding box center [497, 451] width 641 height 558
click at [222, 89] on button "Profile" at bounding box center [209, 88] width 64 height 34
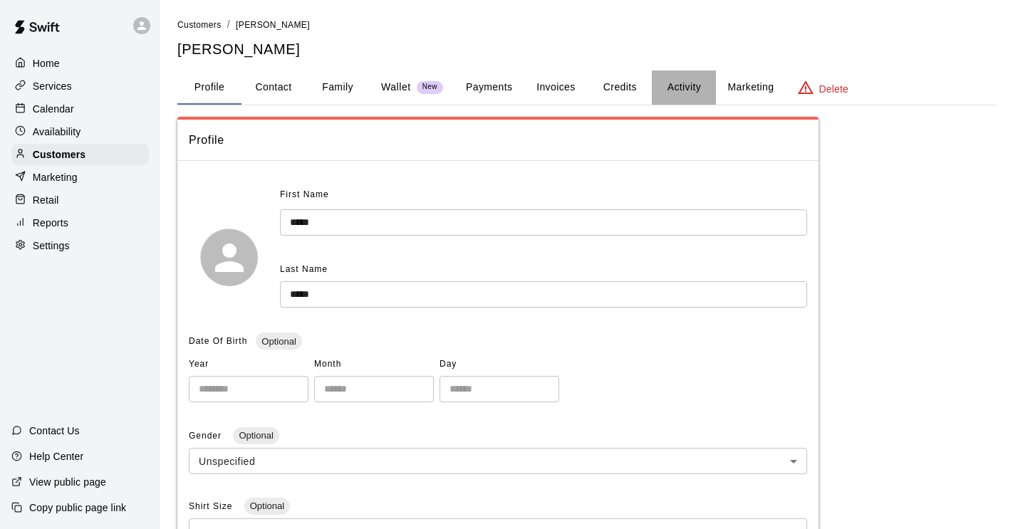
click at [685, 84] on button "Activity" at bounding box center [684, 88] width 64 height 34
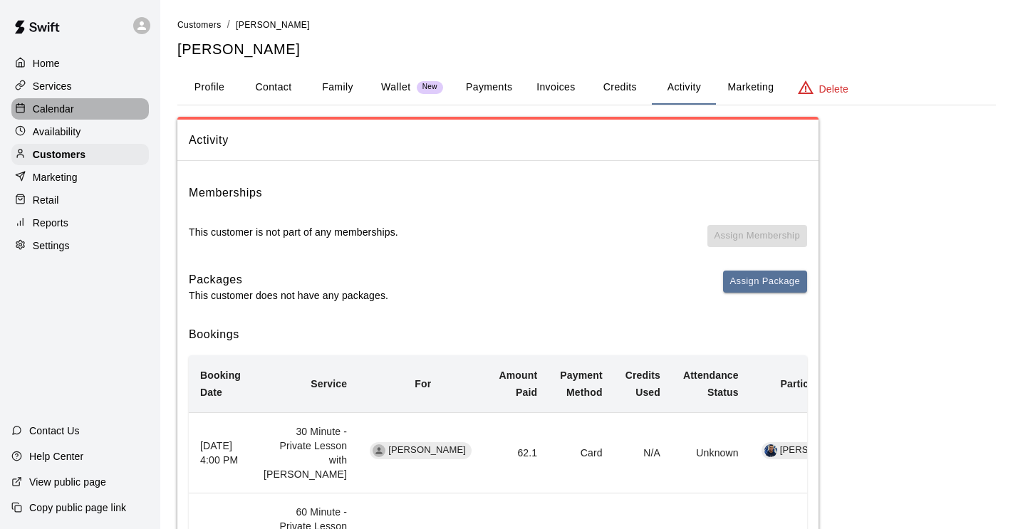
click at [57, 108] on p "Calendar" at bounding box center [53, 109] width 41 height 14
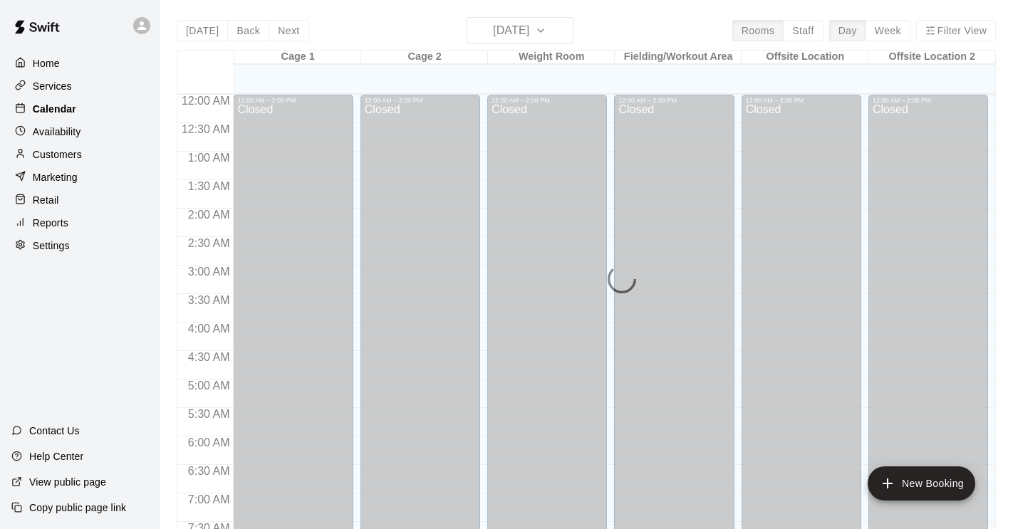
scroll to position [875, 0]
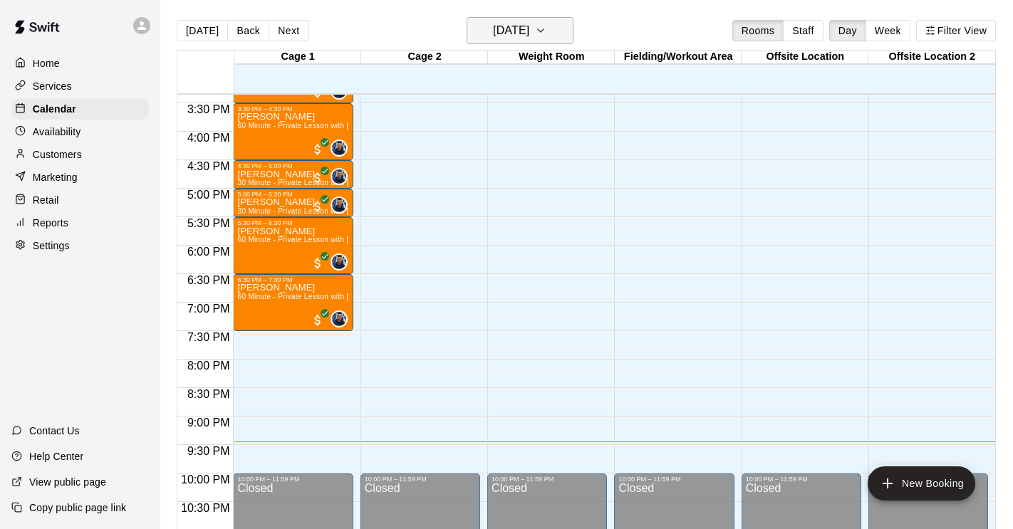
click at [563, 33] on button "[DATE]" at bounding box center [520, 30] width 107 height 27
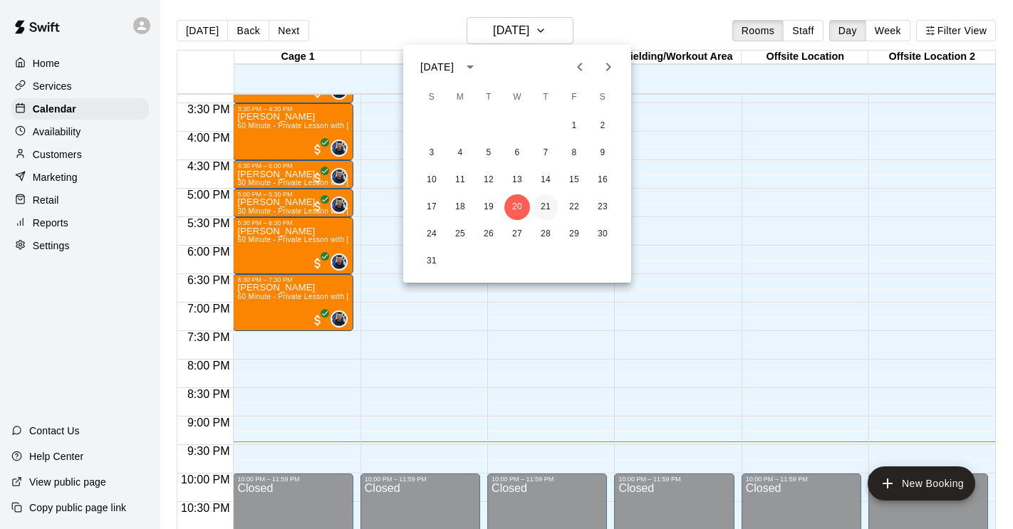
click at [543, 212] on button "21" at bounding box center [546, 207] width 26 height 26
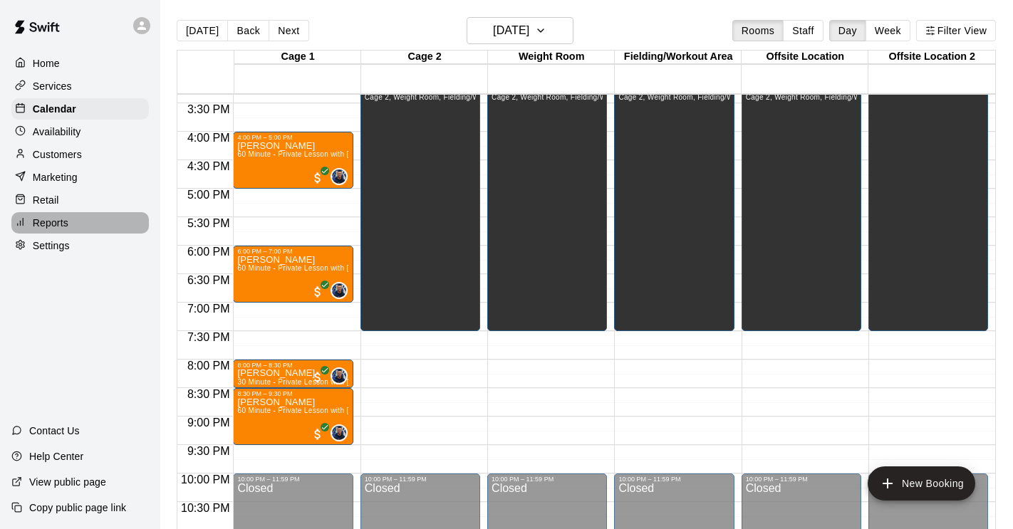
click at [53, 224] on p "Reports" at bounding box center [51, 223] width 36 height 14
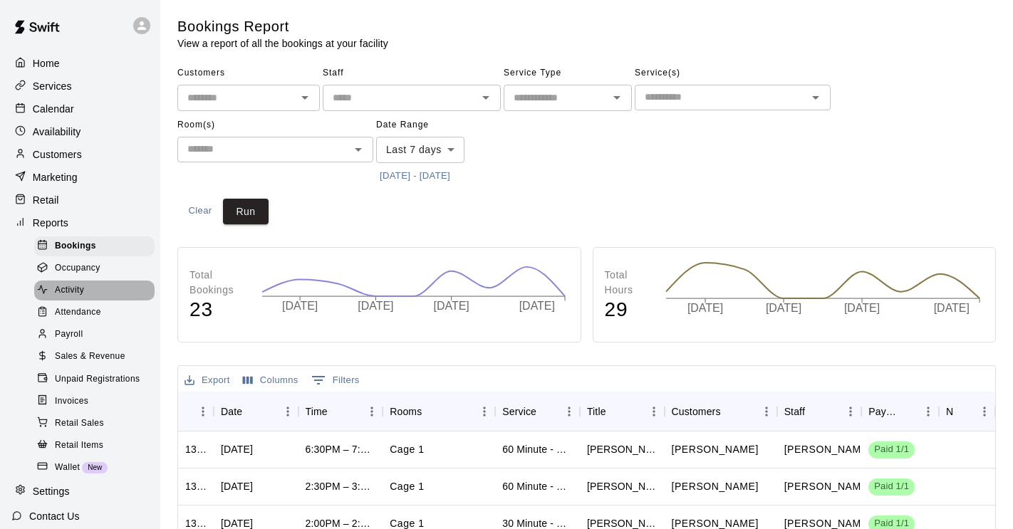
click at [71, 286] on span "Activity" at bounding box center [69, 290] width 29 height 14
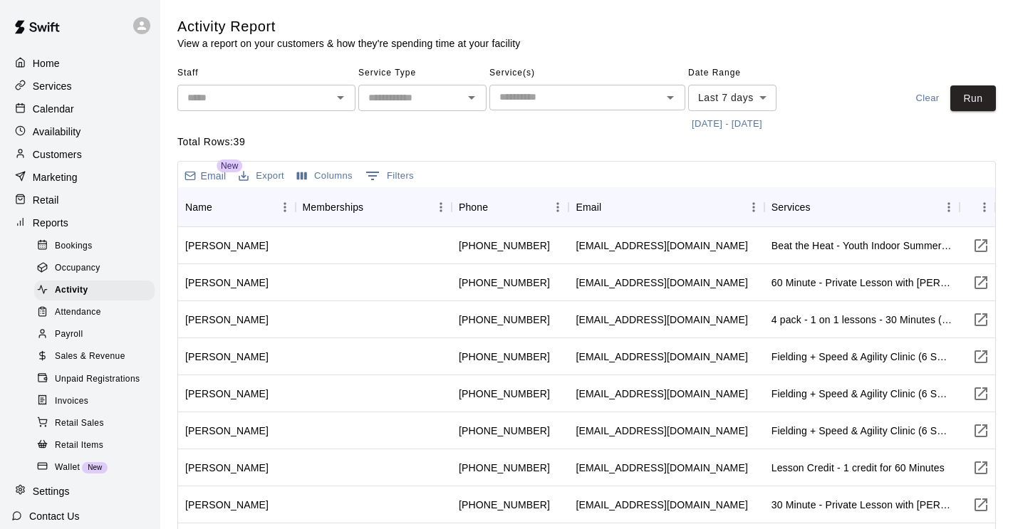
click at [98, 312] on span "Attendance" at bounding box center [78, 313] width 46 height 14
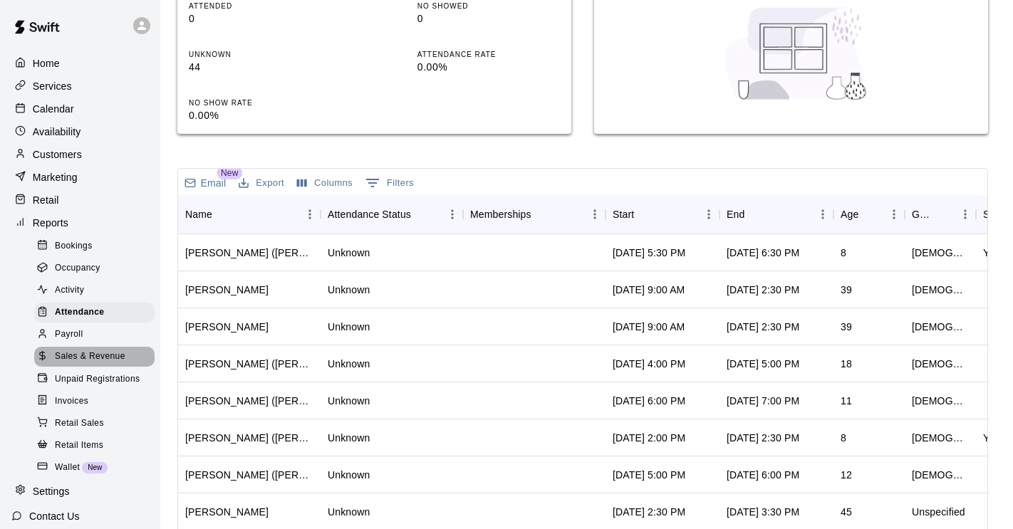
click at [98, 352] on span "Sales & Revenue" at bounding box center [90, 357] width 71 height 14
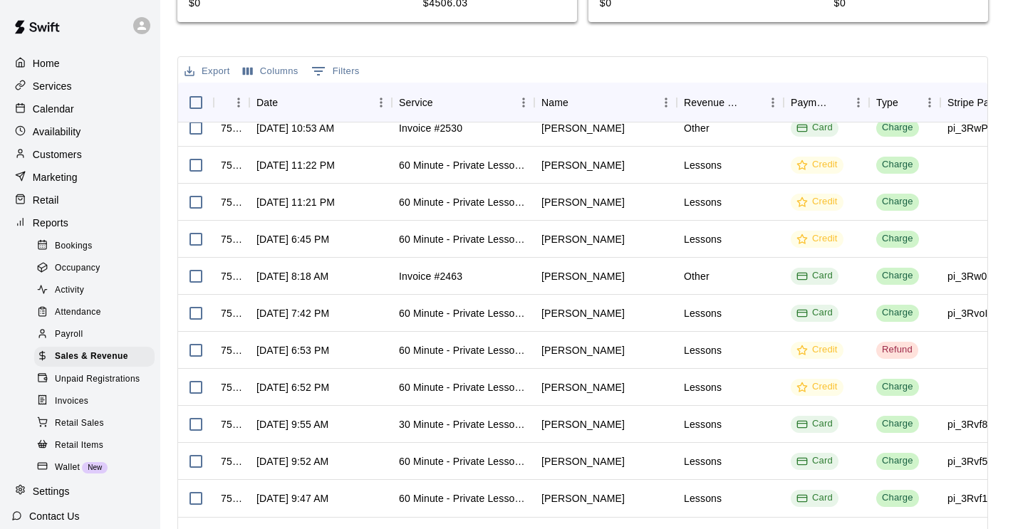
scroll to position [536, 0]
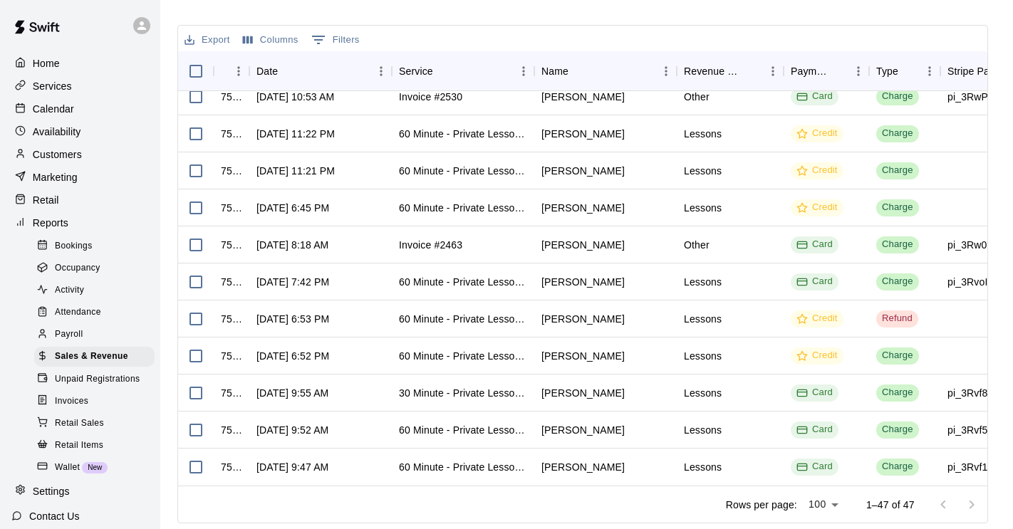
click at [972, 505] on div at bounding box center [957, 505] width 57 height 28
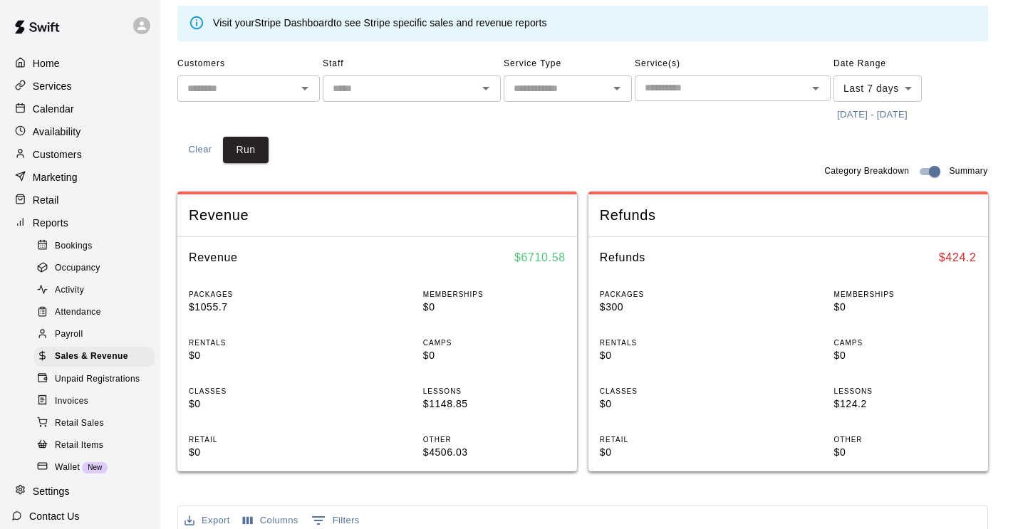
scroll to position [0, 0]
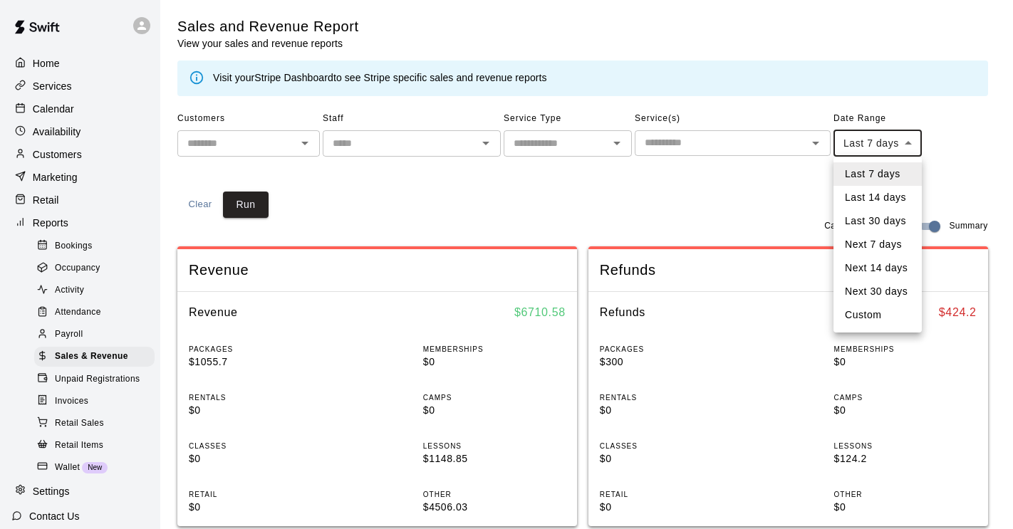
click at [910, 145] on body "Home Services Calendar Availability Customers Marketing Retail Reports Bookings…" at bounding box center [506, 532] width 1013 height 1065
click at [880, 196] on li "Last 14 days" at bounding box center [877, 198] width 88 height 24
type input "******"
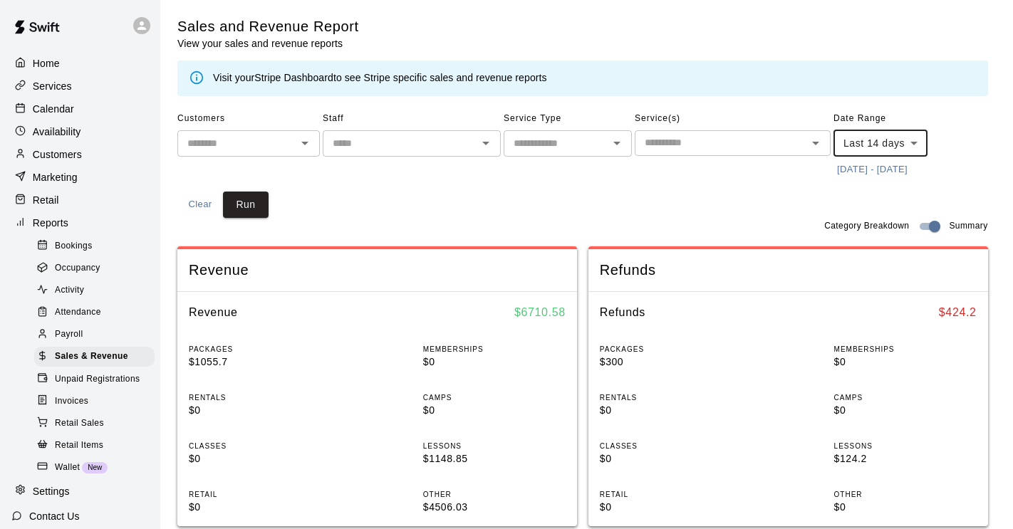
click at [916, 141] on body "Home Services Calendar Availability Customers Marketing Retail Reports Bookings…" at bounding box center [506, 532] width 1013 height 1065
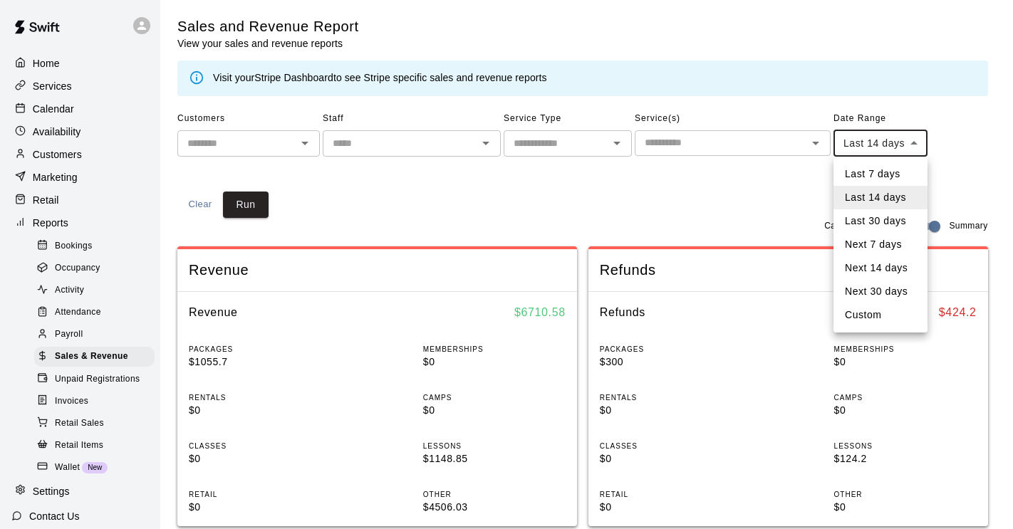
click at [531, 204] on div at bounding box center [506, 264] width 1013 height 529
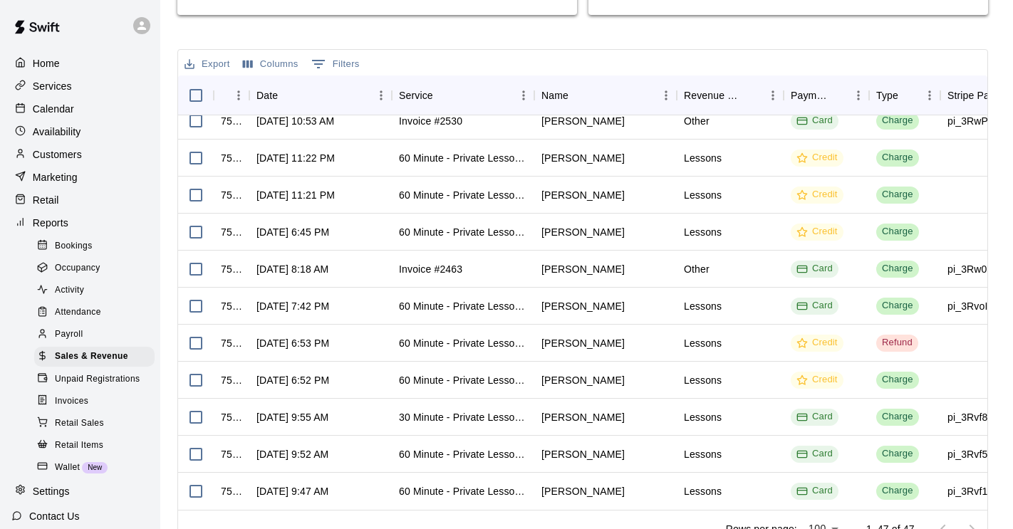
scroll to position [536, 0]
